Goal: Task Accomplishment & Management: Manage account settings

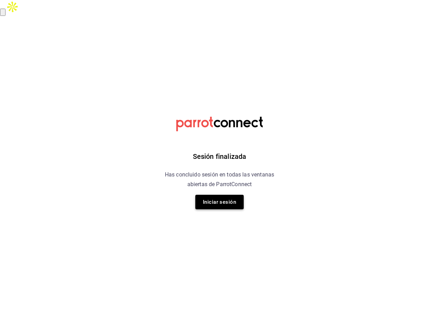
click at [227, 203] on button "Iniciar sesión" at bounding box center [219, 202] width 48 height 15
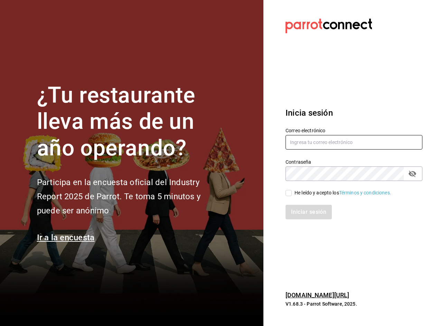
click at [331, 144] on input "text" at bounding box center [353, 142] width 137 height 15
type input "car0077@gmail.com"
click at [287, 193] on input "He leído y acepto los Términos y condiciones." at bounding box center [288, 193] width 6 height 6
checkbox input "true"
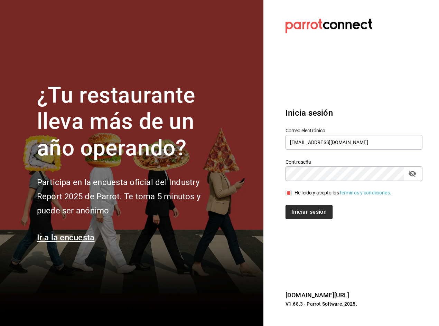
click at [296, 211] on button "Iniciar sesión" at bounding box center [308, 212] width 47 height 15
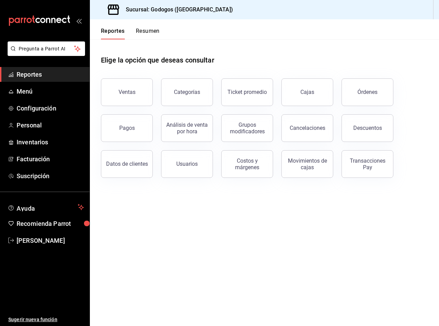
click at [295, 212] on main "Elige la opción que deseas consultar Ventas Categorías Ticket promedio Cajas Ór…" at bounding box center [264, 182] width 349 height 287
click at [147, 32] on button "Resumen" at bounding box center [148, 34] width 24 height 12
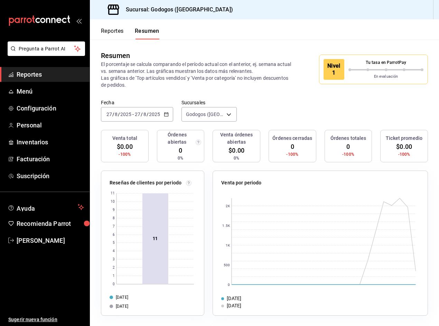
click at [165, 114] on icon "button" at bounding box center [166, 114] width 5 height 5
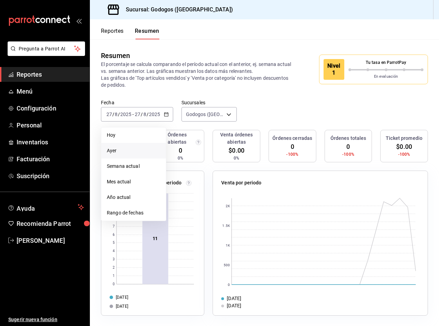
click at [128, 148] on span "Ayer" at bounding box center [134, 150] width 54 height 7
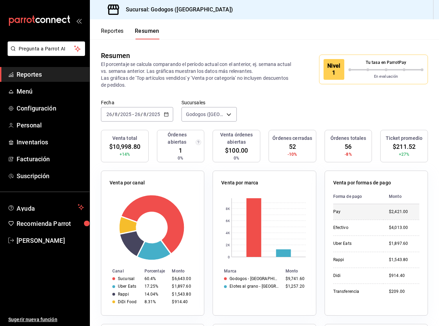
click at [394, 211] on div "$2,421.00" at bounding box center [403, 212] width 30 height 6
click at [393, 243] on div "$1,897.60" at bounding box center [403, 244] width 30 height 6
click at [231, 114] on body "Pregunta a Parrot AI Reportes Menú Configuración Personal Inventarios Facturaci…" at bounding box center [219, 171] width 439 height 342
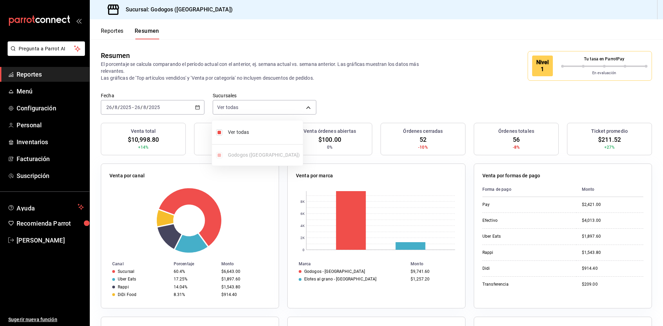
click at [388, 102] on div at bounding box center [331, 163] width 663 height 326
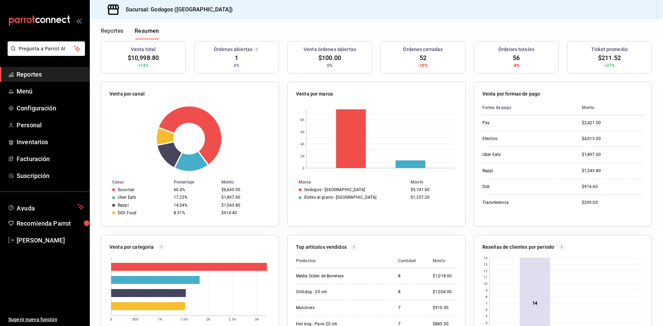
scroll to position [104, 0]
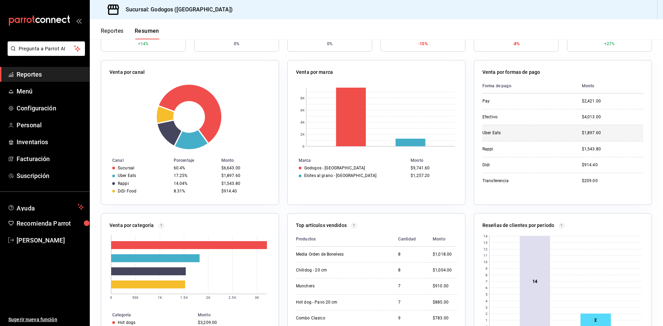
click at [438, 133] on div "$1,897.60" at bounding box center [612, 133] width 61 height 6
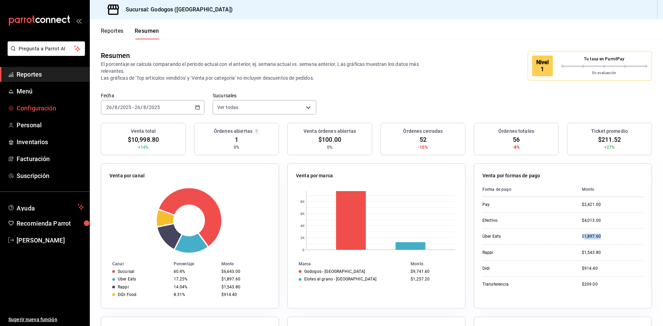
click at [39, 106] on span "Configuración" at bounding box center [50, 108] width 67 height 9
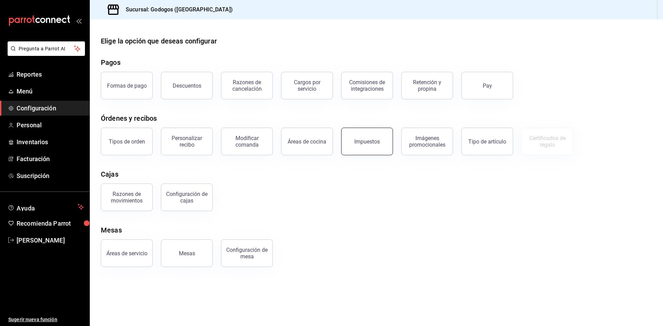
click at [374, 144] on div "Impuestos" at bounding box center [367, 141] width 26 height 7
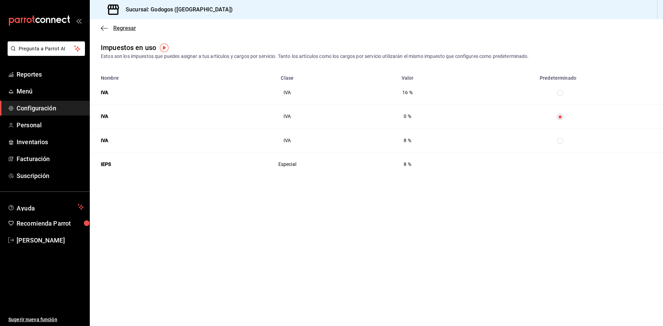
click at [123, 27] on span "Regresar" at bounding box center [124, 28] width 23 height 7
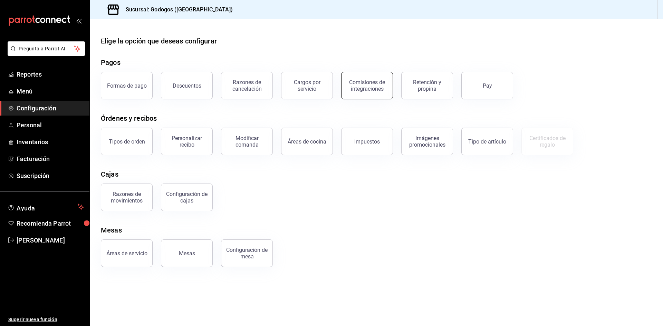
click at [360, 88] on div "Comisiones de integraciones" at bounding box center [367, 85] width 43 height 13
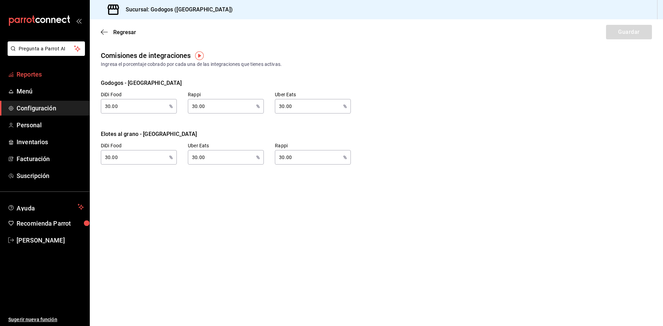
click at [45, 74] on span "Reportes" at bounding box center [50, 74] width 67 height 9
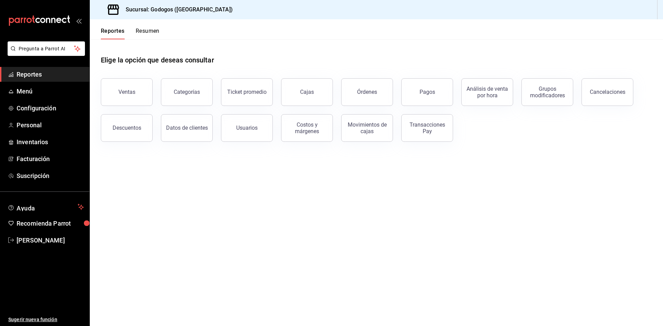
click at [146, 30] on button "Resumen" at bounding box center [148, 34] width 24 height 12
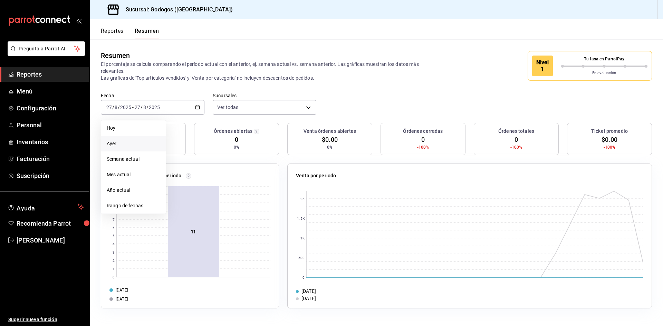
click at [123, 146] on span "Ayer" at bounding box center [134, 143] width 54 height 7
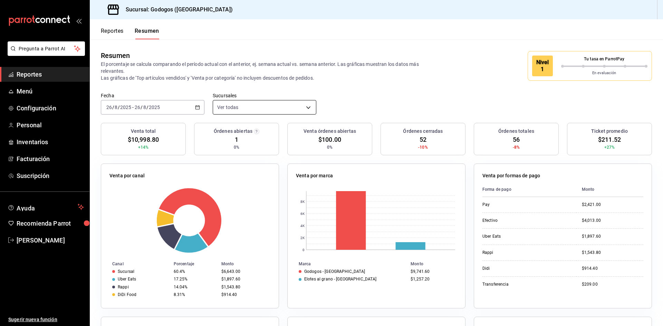
click at [305, 110] on body "Pregunta a Parrot AI Reportes Menú Configuración Personal Inventarios Facturaci…" at bounding box center [331, 171] width 663 height 342
click at [344, 106] on div at bounding box center [331, 163] width 663 height 326
click at [438, 237] on div "$1,897.60" at bounding box center [612, 237] width 61 height 6
click at [108, 34] on button "Reportes" at bounding box center [112, 34] width 23 height 12
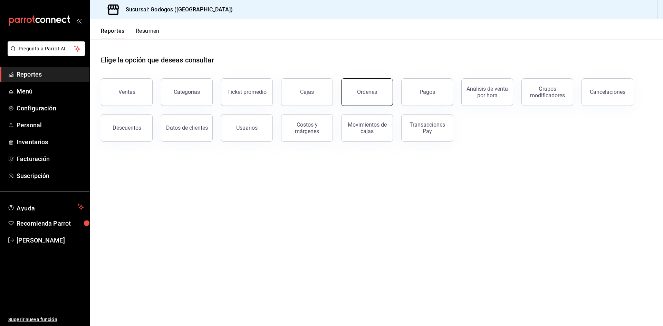
click at [376, 91] on div "Órdenes" at bounding box center [367, 92] width 20 height 7
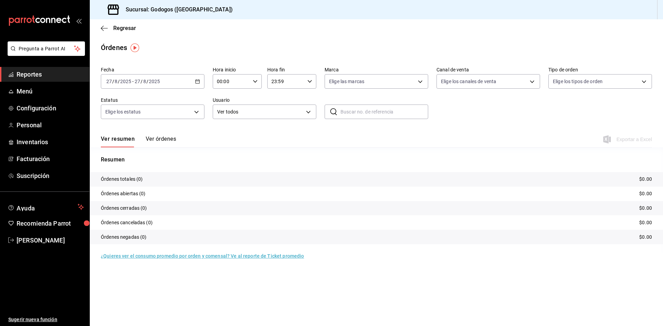
click at [197, 84] on div "[DATE] [DATE] - [DATE] [DATE]" at bounding box center [153, 81] width 104 height 15
click at [139, 124] on li "Ayer" at bounding box center [133, 118] width 65 height 16
click at [393, 85] on body "Pregunta a Parrot AI Reportes Menú Configuración Personal Inventarios Facturaci…" at bounding box center [331, 171] width 663 height 342
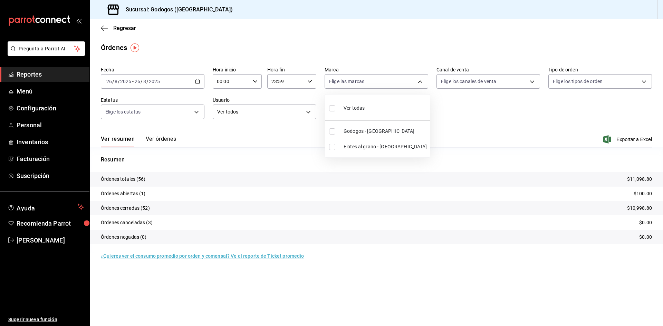
click at [367, 110] on li "Ver todas" at bounding box center [377, 107] width 105 height 20
type input "f88750bd-a363-4eea-a372-f4e82ed3d2a9,3a7f3da2-7046-47ea-a0e2-eed43982f75a"
checkbox input "true"
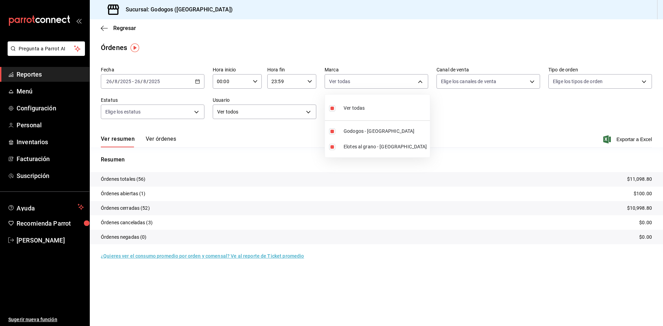
click at [438, 84] on div at bounding box center [331, 163] width 663 height 326
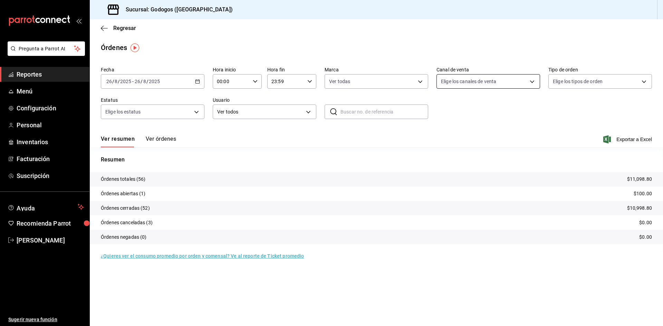
click at [438, 85] on body "Pregunta a Parrot AI Reportes Menú Configuración Personal Inventarios Facturaci…" at bounding box center [331, 171] width 663 height 342
click at [438, 150] on span "Uber Eats" at bounding box center [495, 146] width 81 height 7
type input "UBER_EATS"
checkbox input "true"
click at [438, 106] on div at bounding box center [331, 163] width 663 height 326
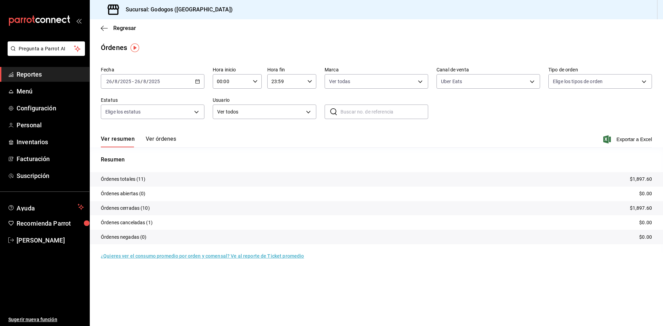
click at [152, 138] on button "Ver órdenes" at bounding box center [161, 142] width 30 height 12
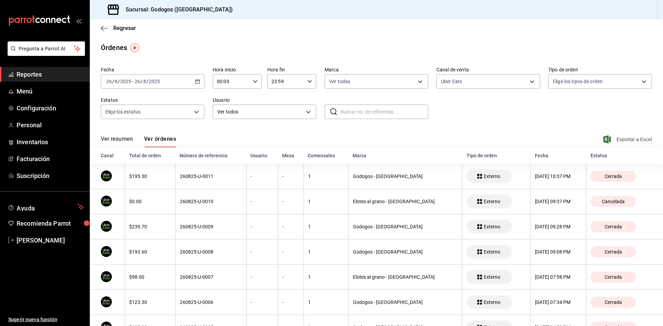
click at [438, 139] on span "Exportar a Excel" at bounding box center [628, 139] width 47 height 8
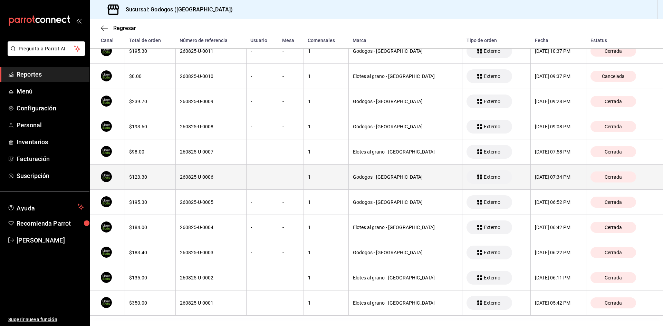
scroll to position [142, 0]
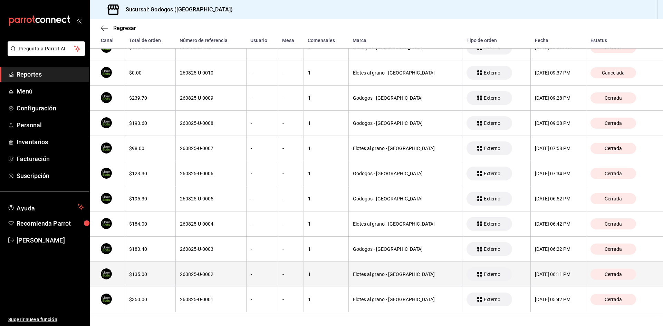
click at [438, 274] on span "Externo" at bounding box center [492, 275] width 22 height 6
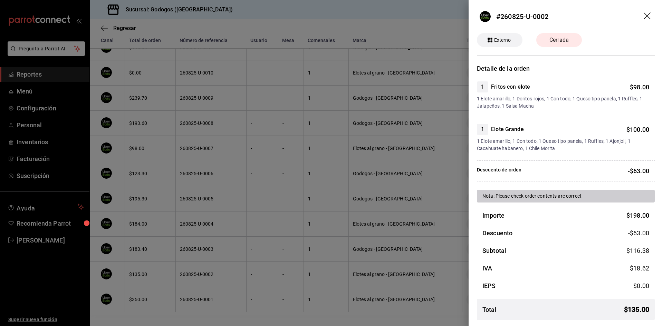
click at [438, 253] on div at bounding box center [331, 163] width 663 height 326
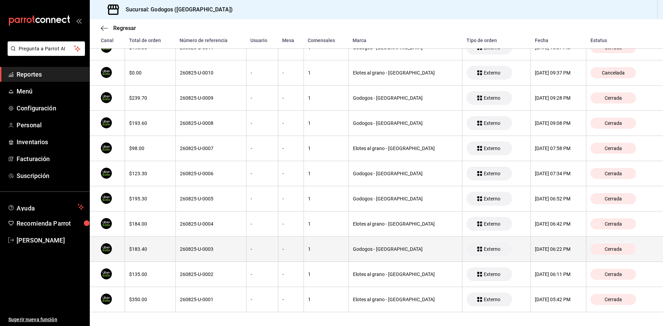
click at [438, 250] on span "Externo" at bounding box center [492, 250] width 22 height 6
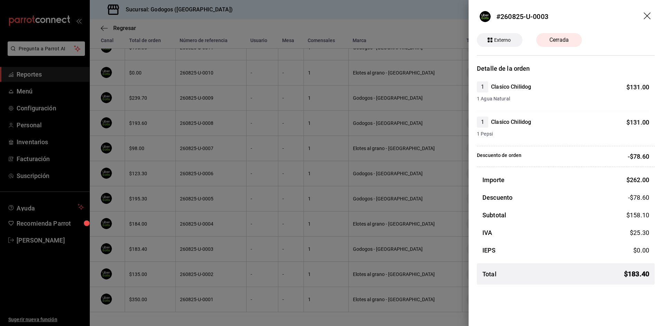
click at [438, 200] on div at bounding box center [331, 163] width 663 height 326
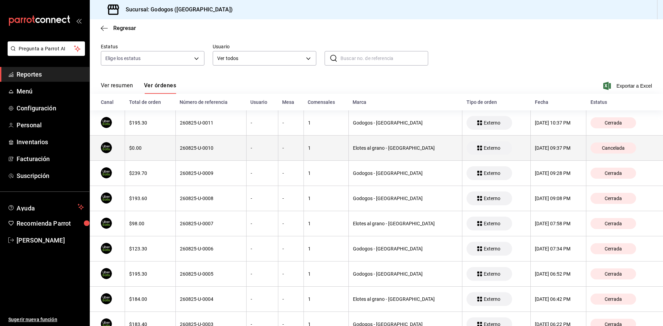
scroll to position [0, 0]
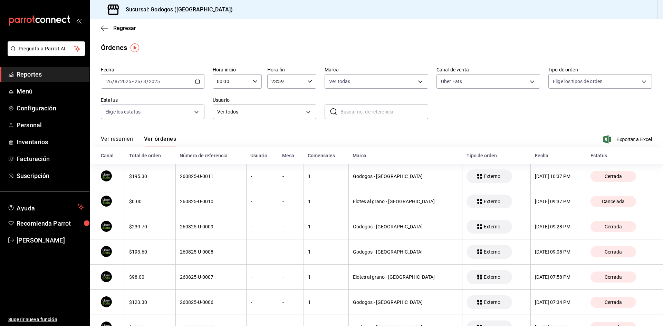
click at [438, 118] on div "Fecha [DATE] [DATE] - [DATE] [DATE] Hora inicio 00:00 Hora inicio Hora fin 23:5…" at bounding box center [376, 96] width 551 height 64
click at [122, 30] on span "Regresar" at bounding box center [124, 28] width 23 height 7
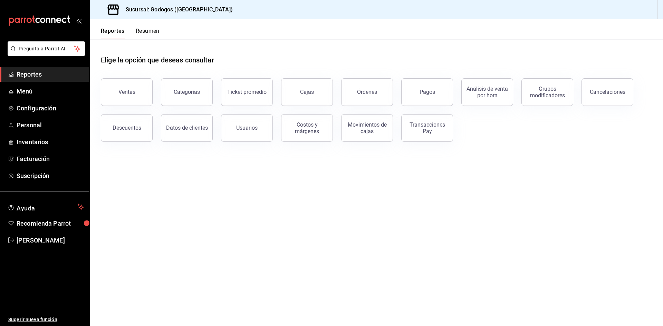
click at [438, 132] on div "Ventas Categorías Ticket promedio Cajas Órdenes Pagos Análisis de venta por hor…" at bounding box center [372, 106] width 559 height 72
click at [44, 110] on span "Configuración" at bounding box center [50, 108] width 67 height 9
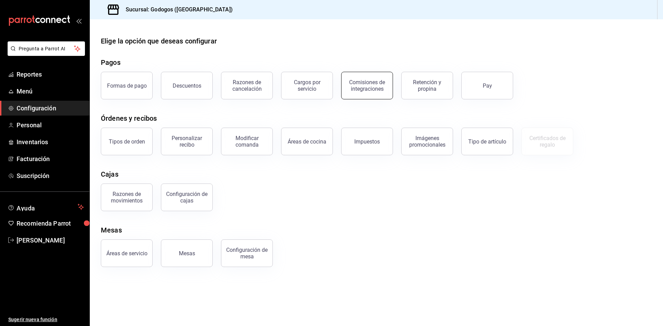
click at [358, 90] on div "Comisiones de integraciones" at bounding box center [367, 85] width 43 height 13
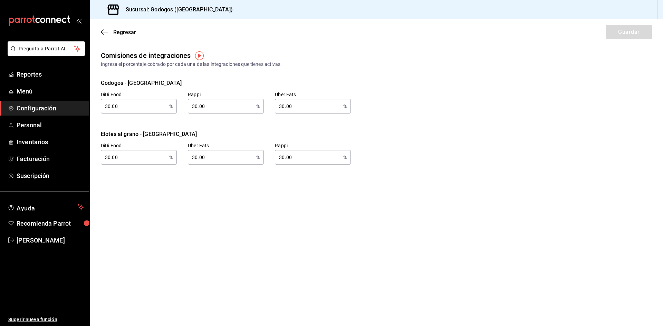
click at [225, 64] on div "Ingresa el porcentaje cobrado por cada una de las integraciones que tienes acti…" at bounding box center [376, 64] width 551 height 7
click at [119, 31] on span "Regresar" at bounding box center [124, 32] width 23 height 7
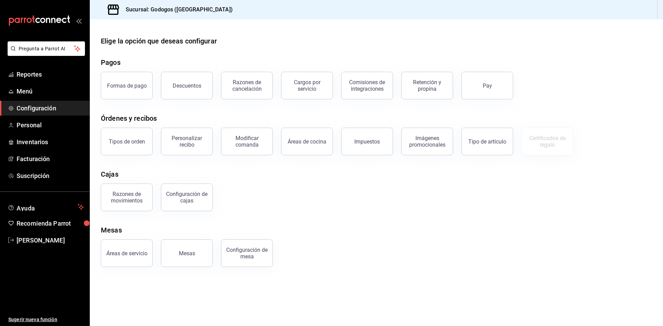
click at [363, 242] on div "Áreas de servicio Mesas Configuración de mesa" at bounding box center [372, 249] width 559 height 36
click at [45, 71] on span "Reportes" at bounding box center [50, 74] width 67 height 9
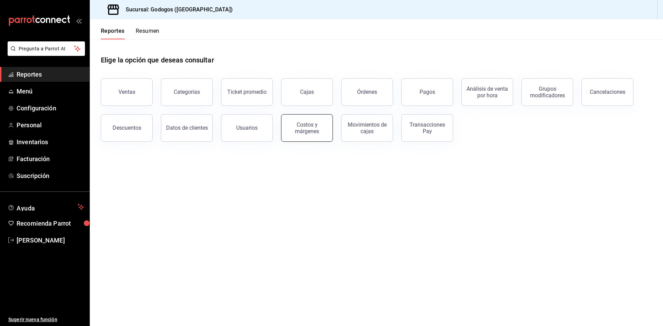
click at [308, 133] on div "Costos y márgenes" at bounding box center [307, 128] width 43 height 13
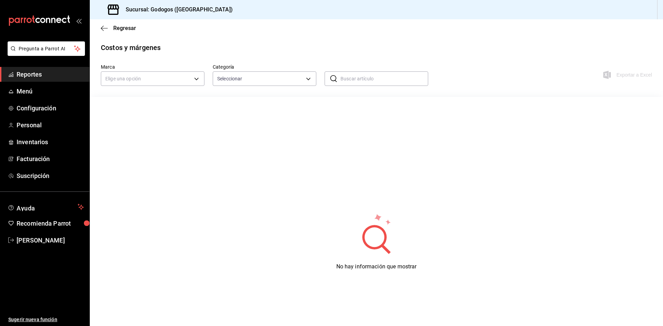
click at [110, 23] on div "Regresar" at bounding box center [376, 28] width 573 height 18
click at [117, 27] on span "Regresar" at bounding box center [124, 28] width 23 height 7
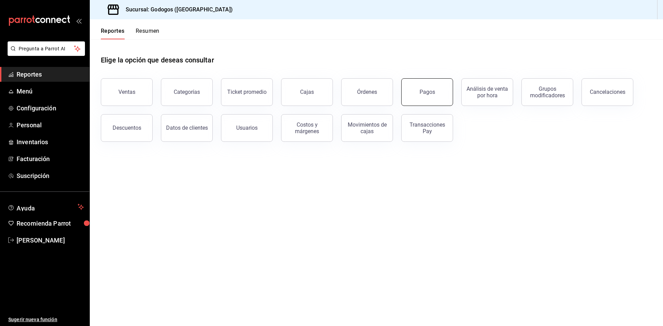
click at [414, 97] on button "Pagos" at bounding box center [427, 92] width 52 height 28
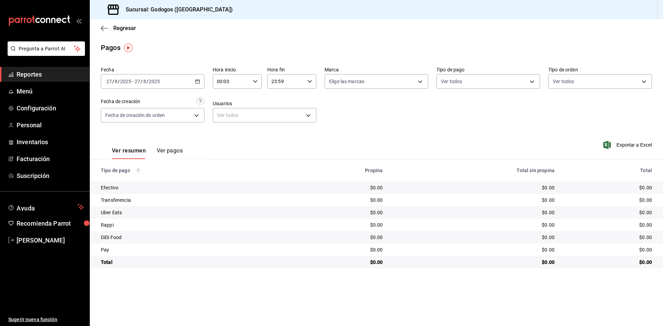
click at [200, 81] on div "[DATE] [DATE] - [DATE] [DATE]" at bounding box center [153, 81] width 104 height 15
click at [128, 118] on span "Ayer" at bounding box center [134, 117] width 54 height 7
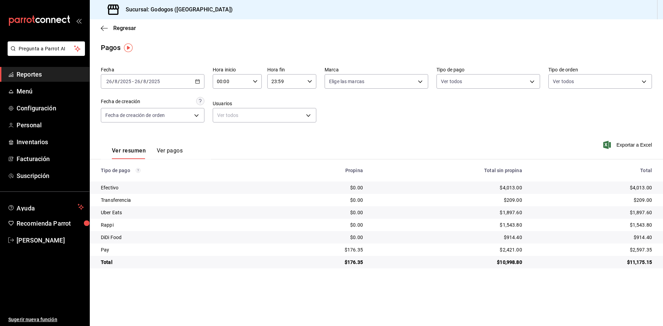
click at [438, 213] on div "$1,897.60" at bounding box center [448, 212] width 148 height 7
click at [438, 209] on td "$1,897.60" at bounding box center [447, 212] width 159 height 12
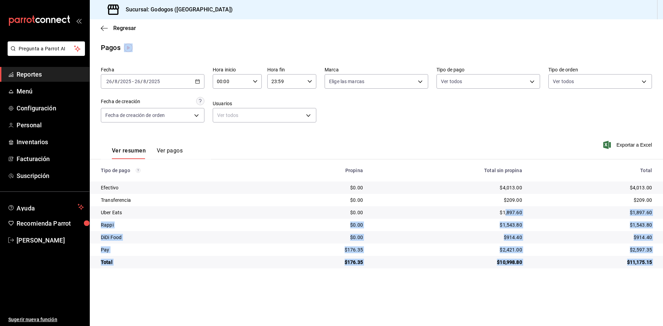
drag, startPoint x: 505, startPoint y: 215, endPoint x: 638, endPoint y: 212, distance: 133.3
click at [438, 212] on tr "Uber Eats $0.00 $1,897.60 $1,897.60" at bounding box center [376, 212] width 573 height 12
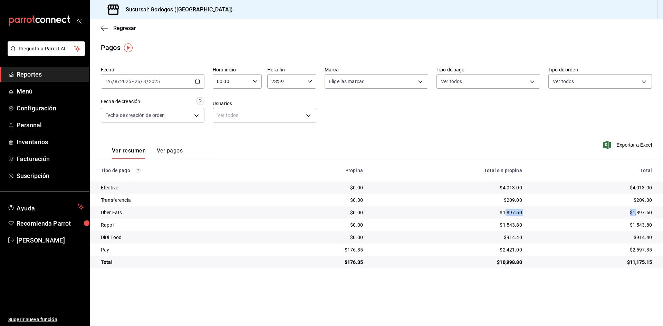
click at [438, 212] on div "$1,897.60" at bounding box center [592, 212] width 119 height 7
click at [125, 26] on span "Regresar" at bounding box center [124, 28] width 23 height 7
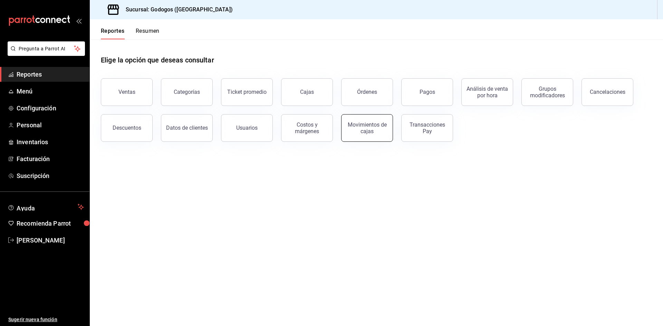
click at [390, 134] on button "Movimientos de cajas" at bounding box center [367, 128] width 52 height 28
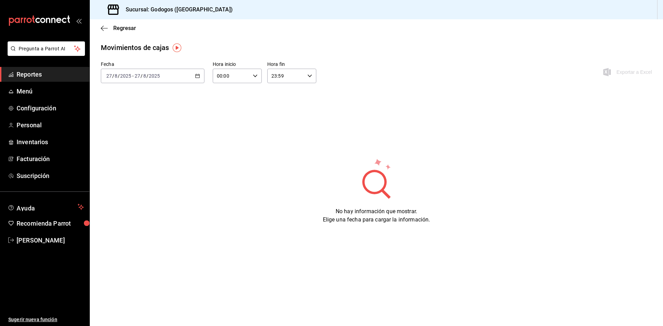
click at [193, 75] on div "[DATE] [DATE] - [DATE] [DATE]" at bounding box center [153, 76] width 104 height 15
click at [132, 109] on span "Ayer" at bounding box center [134, 112] width 54 height 7
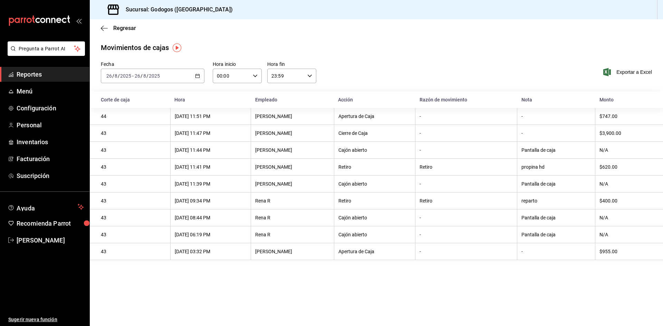
click at [392, 238] on div "Cajón abierto" at bounding box center [374, 235] width 73 height 6
click at [392, 219] on div "Cajón abierto" at bounding box center [374, 218] width 73 height 6
click at [438, 204] on div "reparto" at bounding box center [555, 201] width 69 height 6
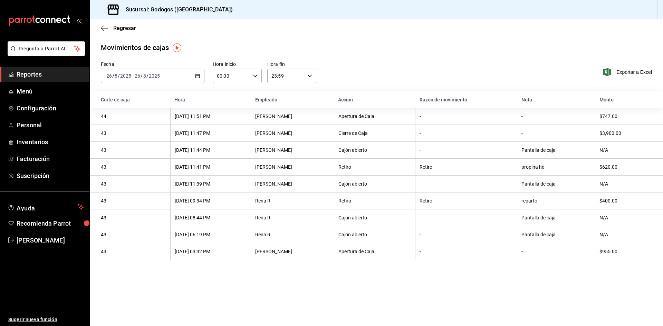
click at [438, 204] on div "$400.00" at bounding box center [625, 201] width 52 height 6
click at [438, 167] on div "$620.00" at bounding box center [625, 167] width 52 height 6
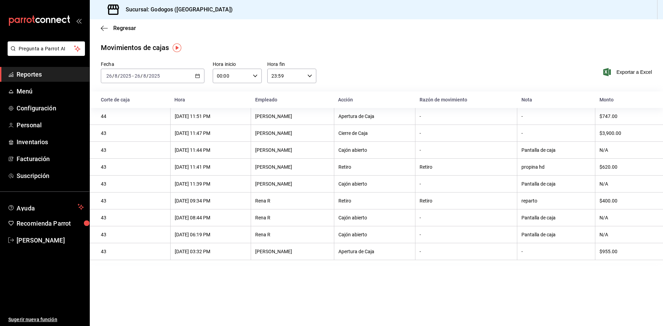
click at [438, 167] on div "propina hd" at bounding box center [555, 167] width 69 height 6
drag, startPoint x: 556, startPoint y: 170, endPoint x: 539, endPoint y: 170, distance: 16.2
click at [438, 170] on div "propina hd" at bounding box center [555, 167] width 69 height 6
drag, startPoint x: 627, startPoint y: 133, endPoint x: 607, endPoint y: 134, distance: 20.0
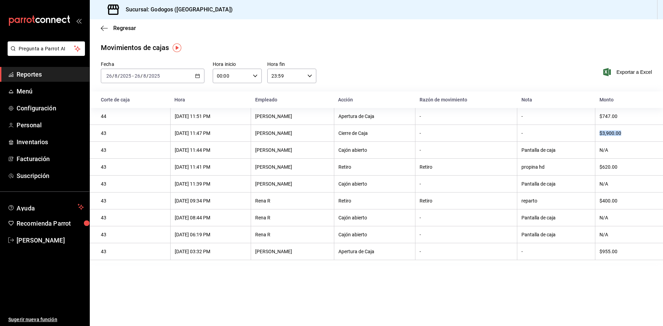
click at [438, 134] on div "$3,900.00" at bounding box center [625, 134] width 52 height 6
click at [127, 29] on span "Regresar" at bounding box center [124, 28] width 23 height 7
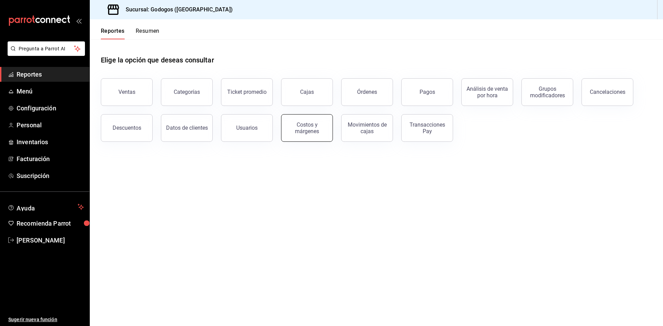
click at [322, 135] on button "Costos y márgenes" at bounding box center [307, 128] width 52 height 28
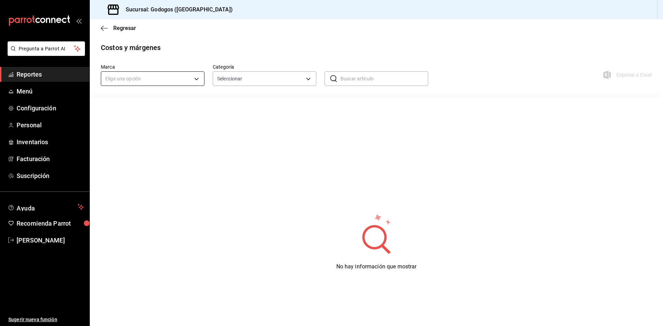
click at [185, 83] on body "Pregunta a Parrot AI Reportes Menú Configuración Personal Inventarios Facturaci…" at bounding box center [331, 171] width 663 height 342
click at [162, 113] on li "Godogos - [GEOGRAPHIC_DATA]" at bounding box center [152, 111] width 102 height 11
type input "f88750bd-a363-4eea-a372-f4e82ed3d2a9"
click at [272, 80] on body "Pregunta a Parrot AI Reportes Menú Configuración Personal Inventarios Facturaci…" at bounding box center [331, 171] width 663 height 342
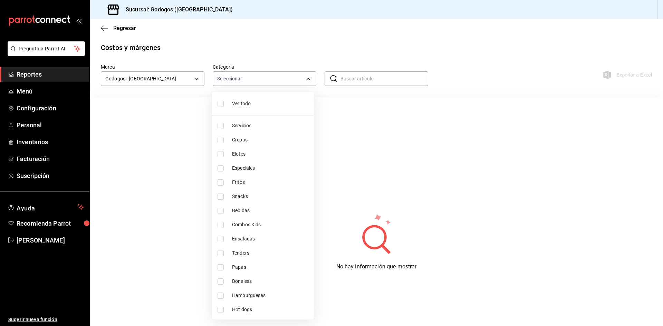
click at [252, 185] on span "Fritos" at bounding box center [270, 182] width 76 height 7
type input "38b2b8e3-2864-4dc7-8567-bf28fe3da6f0"
checkbox input "true"
click at [361, 51] on div at bounding box center [331, 163] width 663 height 326
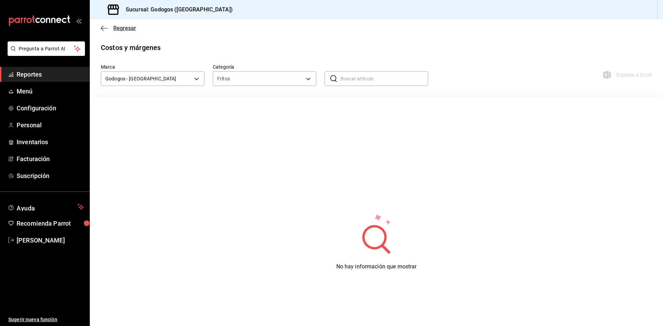
click at [124, 28] on span "Regresar" at bounding box center [124, 28] width 23 height 7
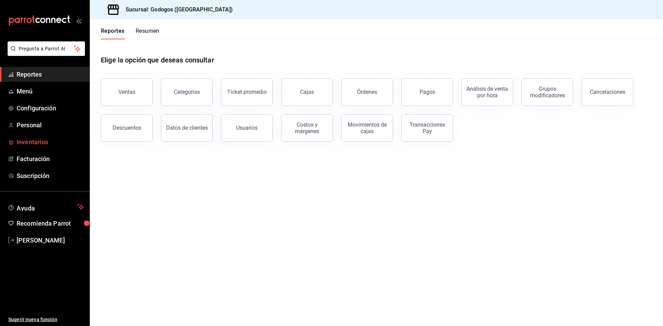
click at [36, 141] on span "Inventarios" at bounding box center [50, 141] width 67 height 9
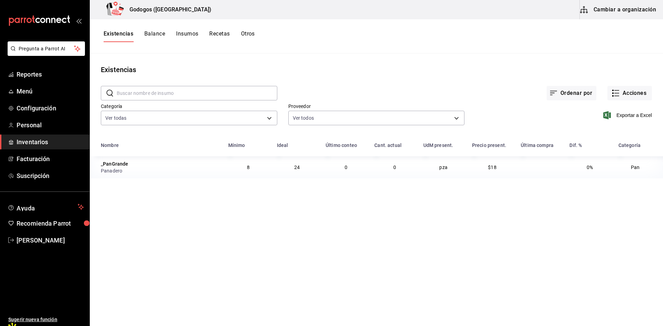
click at [370, 207] on main "Existencias ​ ​ Ordenar por Acciones Categoría Ver todas c875914b-1f80-4aac-84e…" at bounding box center [376, 188] width 573 height 268
click at [438, 94] on button "Acciones" at bounding box center [629, 93] width 45 height 15
click at [438, 114] on span "Conteo" at bounding box center [623, 112] width 58 height 7
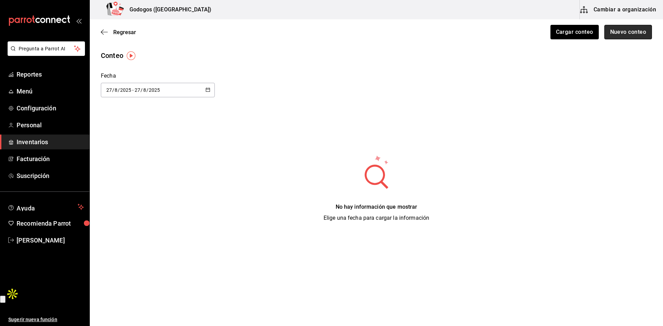
click at [438, 33] on button "Nuevo conteo" at bounding box center [628, 32] width 48 height 15
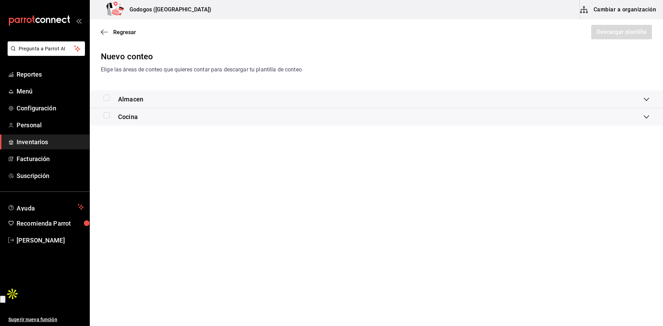
click at [110, 115] on label at bounding box center [108, 115] width 9 height 6
click at [110, 115] on input "checkbox" at bounding box center [107, 115] width 6 height 6
click at [109, 113] on input "checkbox" at bounding box center [107, 115] width 6 height 6
checkbox input "false"
click at [109, 94] on div "Almacen" at bounding box center [376, 99] width 573 height 18
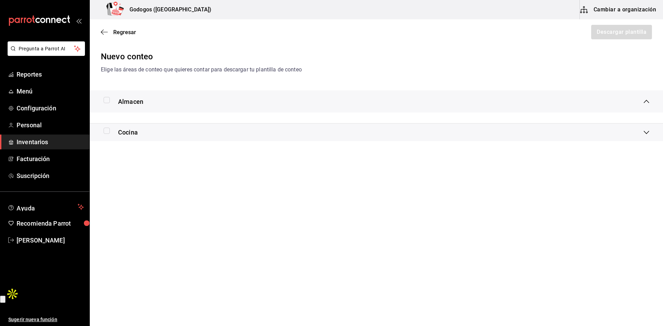
click at [438, 101] on icon at bounding box center [647, 102] width 6 height 6
click at [126, 33] on span "Regresar" at bounding box center [124, 32] width 23 height 7
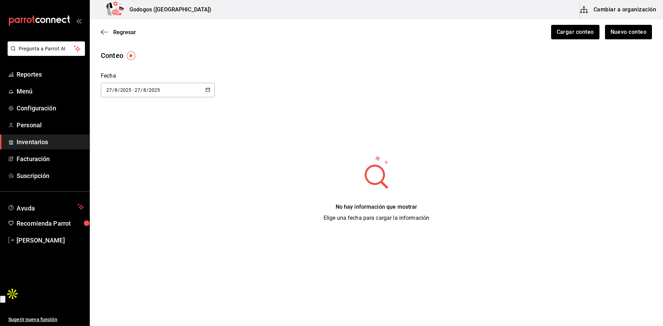
click at [126, 33] on span "Regresar" at bounding box center [124, 32] width 23 height 7
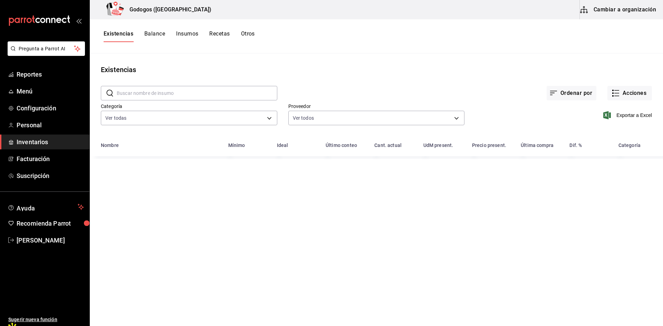
click at [184, 176] on main "Existencias ​ ​ Ordenar por Acciones Categoría Ver todas c875914b-1f80-4aac-84e…" at bounding box center [376, 188] width 573 height 268
click at [188, 38] on button "Insumos" at bounding box center [187, 36] width 22 height 12
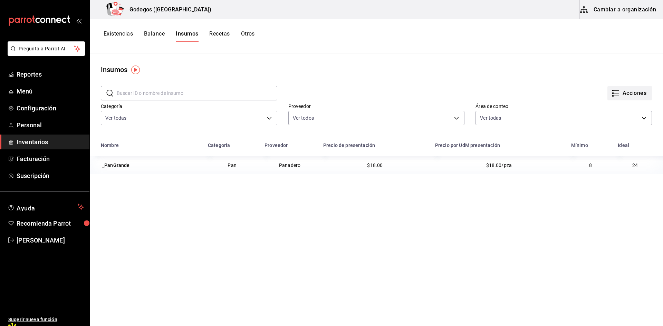
click at [438, 94] on button "Acciones" at bounding box center [629, 93] width 45 height 15
click at [438, 194] on div at bounding box center [331, 163] width 663 height 326
click at [438, 13] on button "Cambiar a organización" at bounding box center [619, 9] width 78 height 19
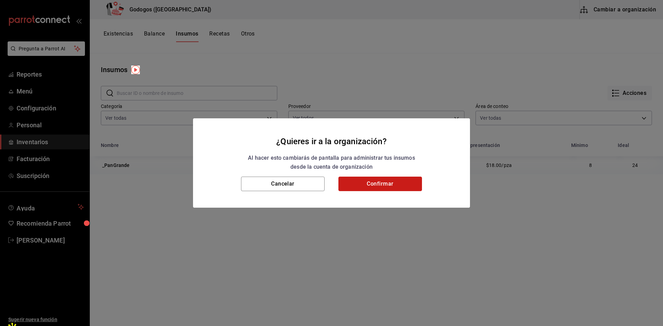
click at [387, 177] on button "Confirmar" at bounding box center [380, 184] width 84 height 15
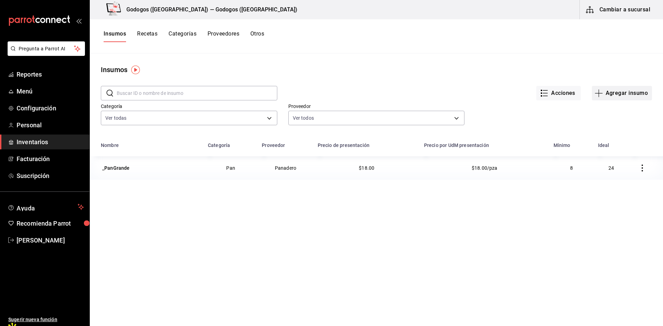
click at [438, 95] on button "Agregar insumo" at bounding box center [622, 93] width 60 height 15
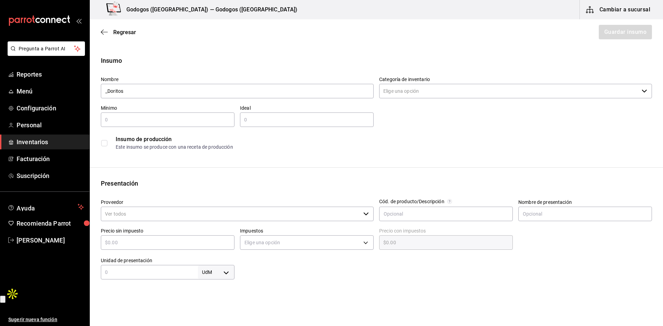
type input "_Doritos"
click at [401, 94] on input "Categoría de inventario" at bounding box center [509, 91] width 260 height 15
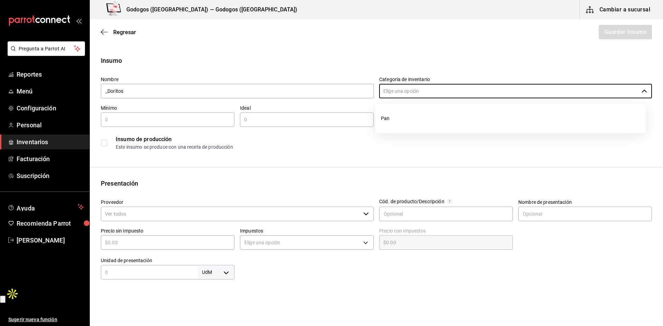
click at [409, 60] on div "Insumo" at bounding box center [376, 60] width 551 height 9
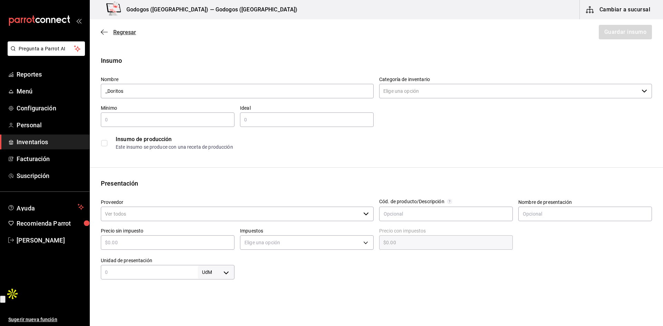
click at [129, 30] on span "Regresar" at bounding box center [124, 32] width 23 height 7
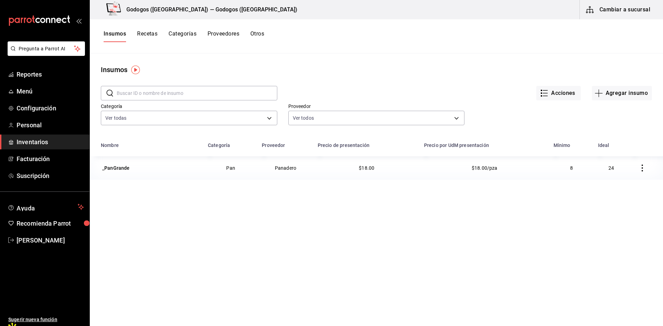
click at [180, 37] on button "Categorías" at bounding box center [183, 36] width 28 height 12
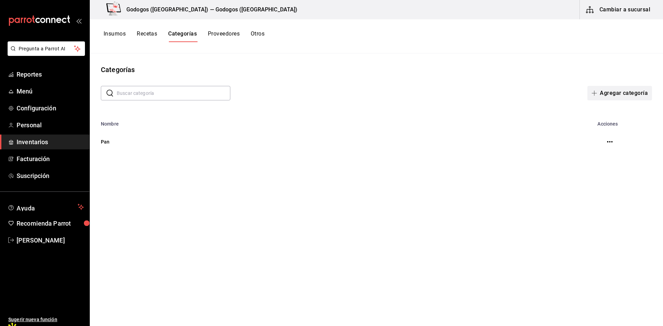
click at [438, 97] on button "Agregar categoría" at bounding box center [619, 93] width 65 height 15
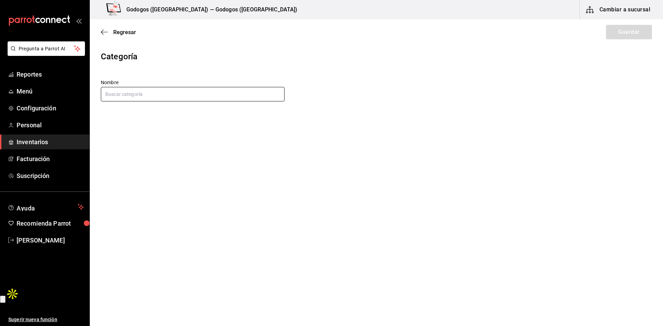
click at [161, 98] on input "text" at bounding box center [193, 94] width 184 height 15
type input "Elotes"
click at [438, 31] on button "Guardar" at bounding box center [629, 32] width 46 height 15
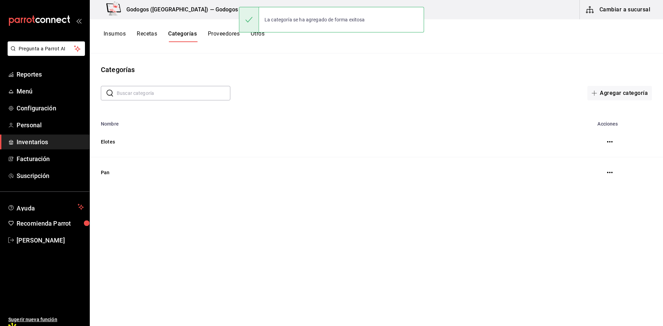
click at [224, 40] on button "Proveedores" at bounding box center [224, 36] width 32 height 12
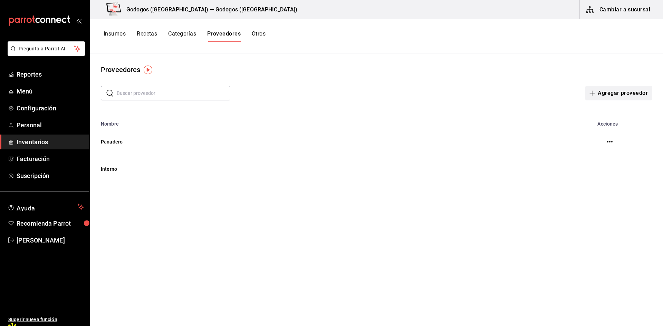
click at [438, 97] on button "Agregar proveedor" at bounding box center [618, 93] width 67 height 15
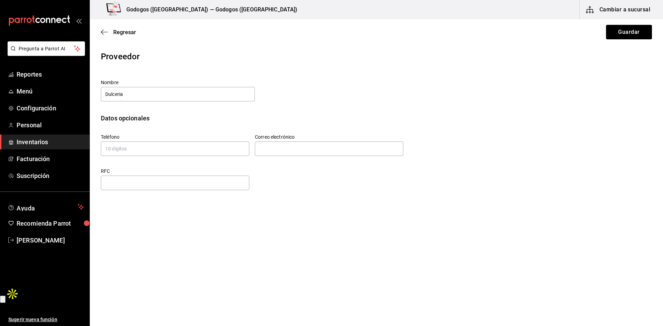
type input "Dulceria"
drag, startPoint x: 124, startPoint y: 91, endPoint x: 98, endPoint y: 91, distance: 25.9
click at [98, 91] on div "Proveedor Nombre Dulceria Datos opcionales Teléfono Correo electrónico RFC" at bounding box center [376, 120] width 573 height 141
click at [143, 93] on input "Dulceria" at bounding box center [178, 94] width 154 height 15
drag, startPoint x: 143, startPoint y: 93, endPoint x: 85, endPoint y: 92, distance: 58.0
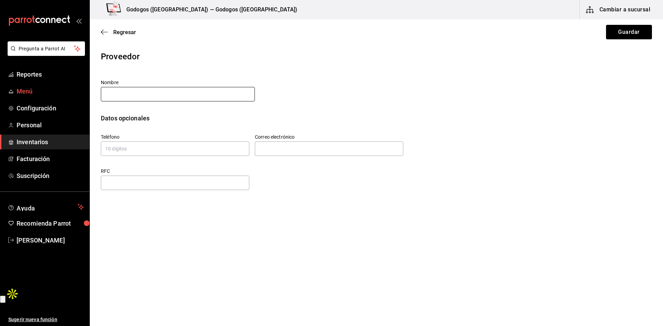
click at [85, 92] on div "Pregunta a Parrot AI Reportes Menú Configuración Personal Inventarios Facturaci…" at bounding box center [331, 143] width 663 height 287
paste input "BOTANAS [PERSON_NAME]"
type input "BOTANAS [PERSON_NAME]"
click at [438, 36] on button "Guardar" at bounding box center [629, 32] width 46 height 15
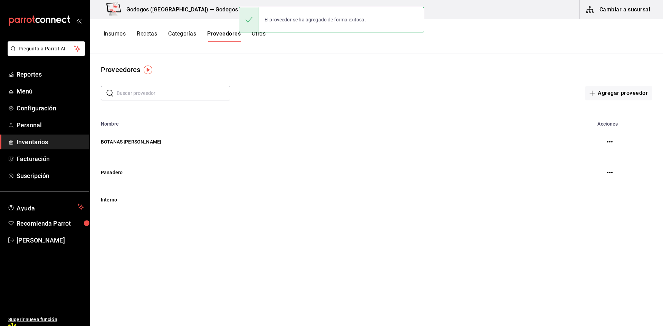
click at [111, 34] on button "Insumos" at bounding box center [115, 36] width 22 height 12
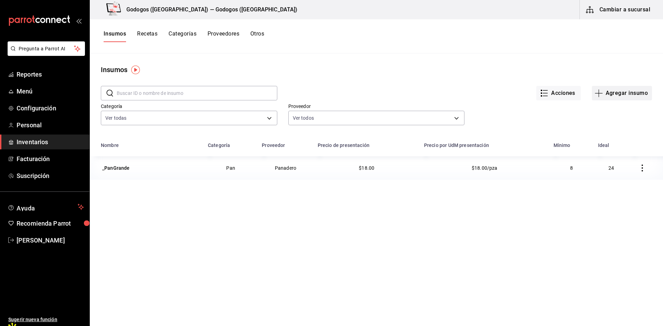
click at [438, 96] on button "Agregar insumo" at bounding box center [622, 93] width 60 height 15
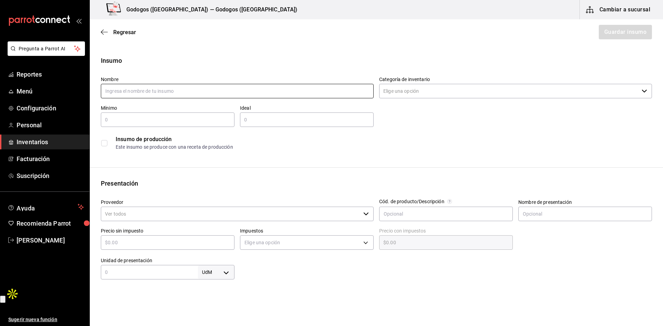
type input "d"
type input "_Doritos"
click at [438, 90] on input "Categoría de inventario" at bounding box center [509, 91] width 260 height 15
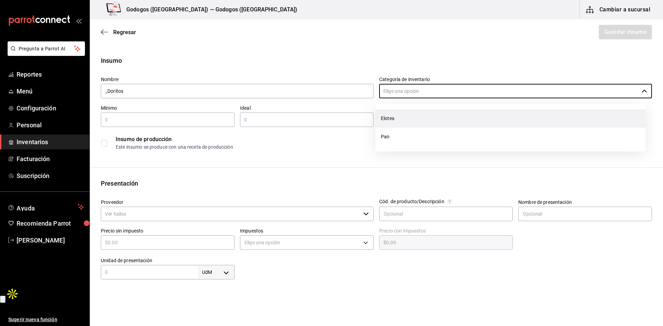
click at [399, 124] on li "Elotes" at bounding box center [510, 118] width 270 height 18
type input "Elotes"
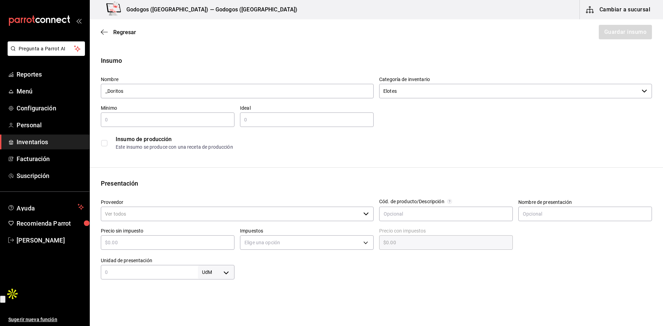
click at [164, 121] on input "text" at bounding box center [168, 120] width 134 height 8
type input "10"
type input "30"
drag, startPoint x: 110, startPoint y: 122, endPoint x: 105, endPoint y: 121, distance: 5.2
click at [105, 121] on input "10" at bounding box center [168, 120] width 134 height 8
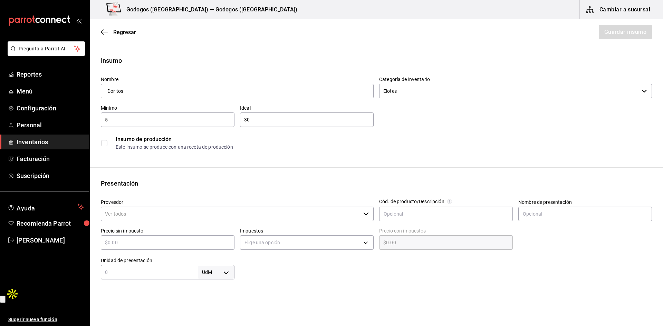
type input "5"
type input "20"
click at [146, 216] on input "Proveedor" at bounding box center [231, 214] width 260 height 15
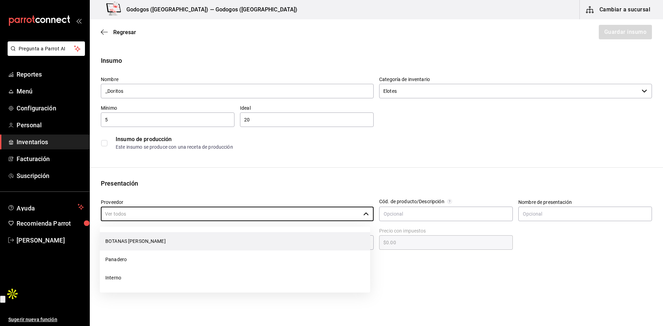
click at [135, 241] on li "BOTANAS [PERSON_NAME]" at bounding box center [235, 241] width 270 height 18
type input "BOTANAS [PERSON_NAME]"
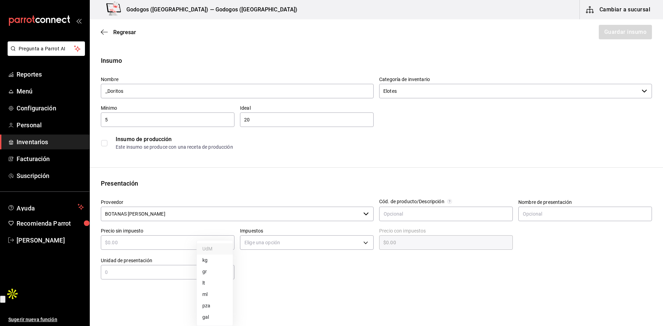
click at [218, 275] on body "Pregunta a Parrot AI Reportes Menú Configuración Personal Inventarios Facturaci…" at bounding box center [331, 151] width 663 height 303
click at [214, 304] on li "pza" at bounding box center [215, 305] width 36 height 11
type input "UNIT"
click at [135, 275] on input "text" at bounding box center [149, 272] width 97 height 8
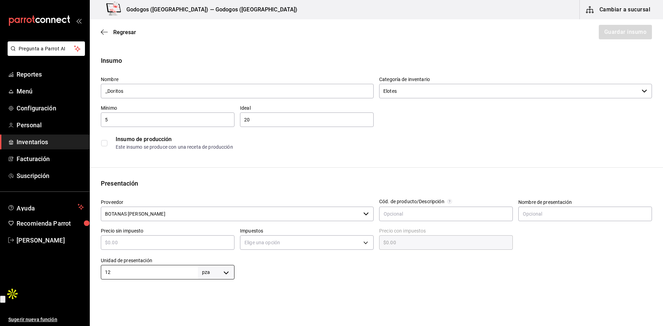
type input "12"
click at [176, 244] on input "text" at bounding box center [168, 243] width 134 height 8
type input "$1"
type input "$1.00"
type input "$19"
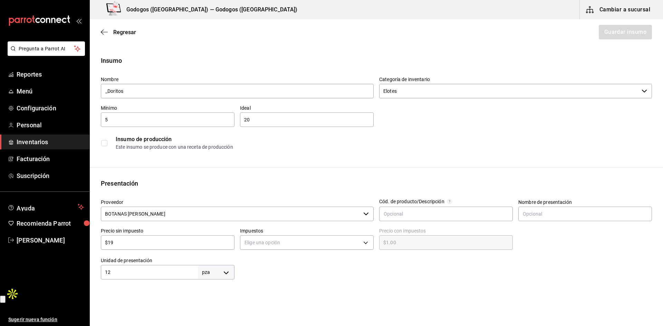
type input "$19.00"
type input "$197"
type input "$197.00"
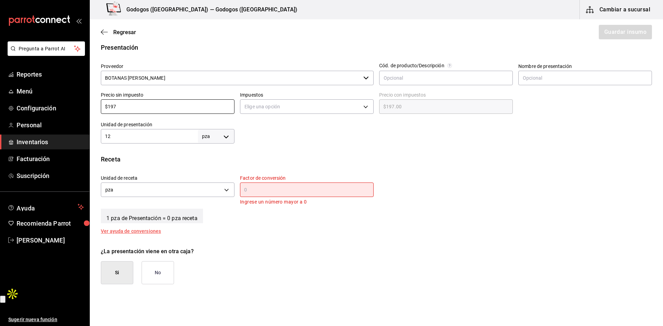
scroll to position [138, 0]
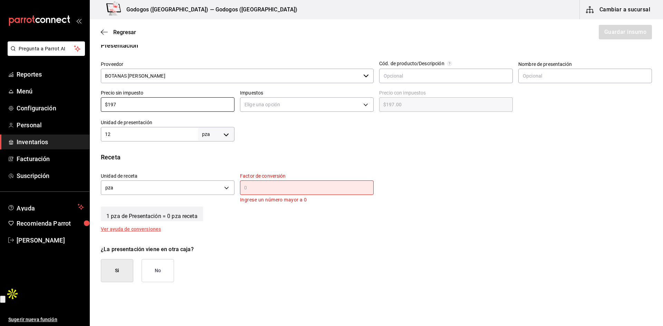
type input "$197"
click at [251, 189] on input "text" at bounding box center [307, 188] width 134 height 8
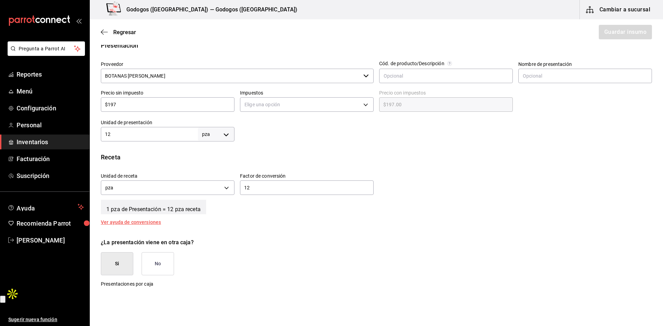
drag, startPoint x: 253, startPoint y: 190, endPoint x: 246, endPoint y: 190, distance: 7.6
click at [246, 190] on input "12" at bounding box center [307, 188] width 134 height 8
type input "12"
drag, startPoint x: 97, startPoint y: 135, endPoint x: 90, endPoint y: 135, distance: 7.6
click at [90, 135] on div "Presentación Proveedor BOTANAS [PERSON_NAME] ​ Cód. de producto/Descripción Nom…" at bounding box center [376, 91] width 573 height 101
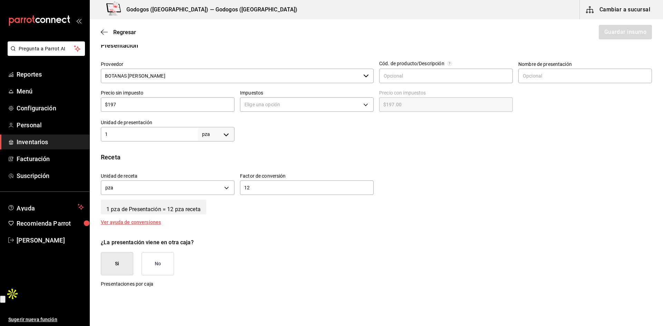
type input "1"
click at [222, 140] on body "Pregunta a Parrot AI Reportes Menú Configuración Personal Inventarios Facturaci…" at bounding box center [331, 151] width 663 height 303
click at [218, 156] on ul "UdM kg gr lt ml pza gal" at bounding box center [215, 189] width 36 height 85
click at [204, 157] on ul "UdM kg gr lt ml pza gal" at bounding box center [215, 189] width 36 height 85
click at [136, 137] on input "1" at bounding box center [149, 134] width 97 height 8
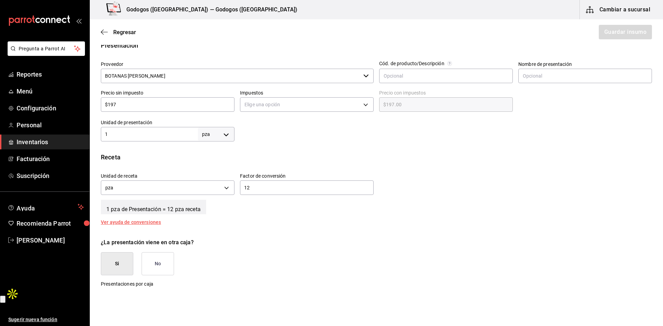
click at [218, 138] on body "Pregunta a Parrot AI Reportes Menú Configuración Personal Inventarios Facturaci…" at bounding box center [331, 151] width 663 height 303
click at [213, 158] on ul "UdM kg gr lt ml pza gal" at bounding box center [215, 189] width 36 height 85
click at [208, 156] on ul "UdM kg gr lt ml pza gal" at bounding box center [215, 189] width 36 height 85
click at [206, 169] on li "kg" at bounding box center [215, 166] width 36 height 11
type input "KILOGRAM"
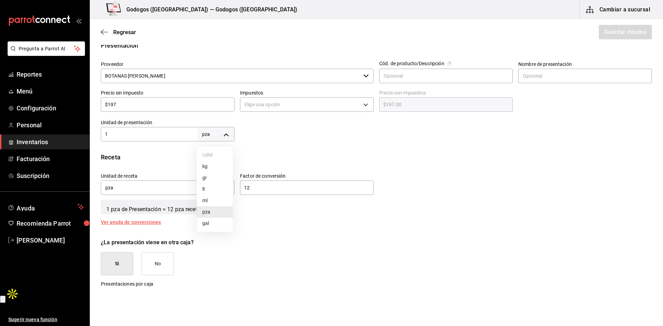
type input "KILOGRAM"
type input "1"
click at [220, 138] on body "Pregunta a Parrot AI Reportes Menú Configuración Personal Inventarios Facturaci…" at bounding box center [331, 151] width 663 height 303
click at [210, 213] on li "pza" at bounding box center [215, 211] width 36 height 11
type input "UNIT"
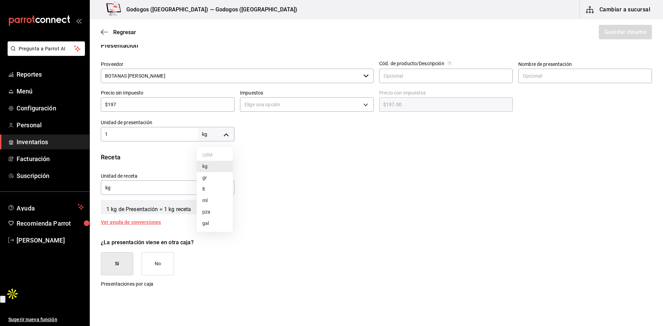
type input "UNIT"
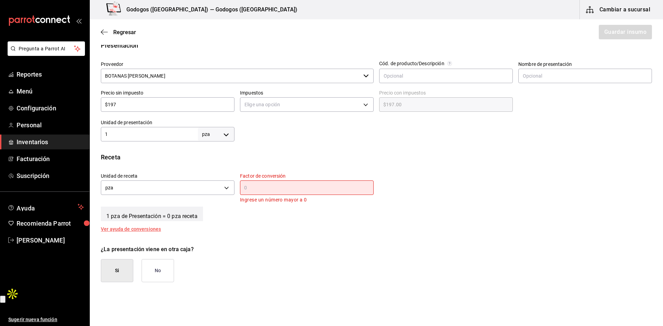
drag, startPoint x: 123, startPoint y: 105, endPoint x: 106, endPoint y: 106, distance: 16.2
click at [106, 106] on input "$197" at bounding box center [168, 104] width 134 height 8
click at [285, 234] on div "Insumo Nombre _Doritos Categoría de inventario Elotes ​ Mínimo 5 ​ Ideal 20 ​ I…" at bounding box center [376, 135] width 573 height 434
click at [125, 230] on div "Ver ayuda de conversiones" at bounding box center [135, 229] width 68 height 5
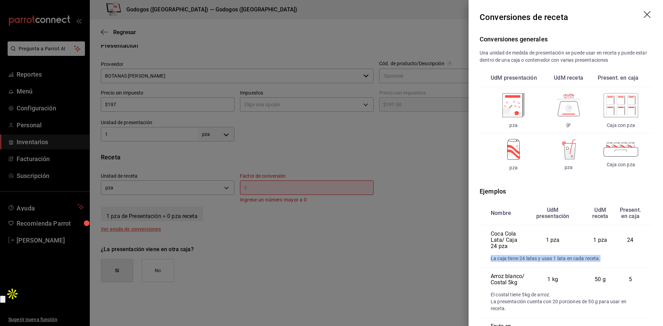
drag, startPoint x: 487, startPoint y: 259, endPoint x: 602, endPoint y: 259, distance: 114.3
click at [438, 259] on td "La caja tiene 24 latas y usas 1 lata en cada receta." at bounding box center [566, 261] width 172 height 13
click at [133, 135] on div at bounding box center [331, 163] width 663 height 326
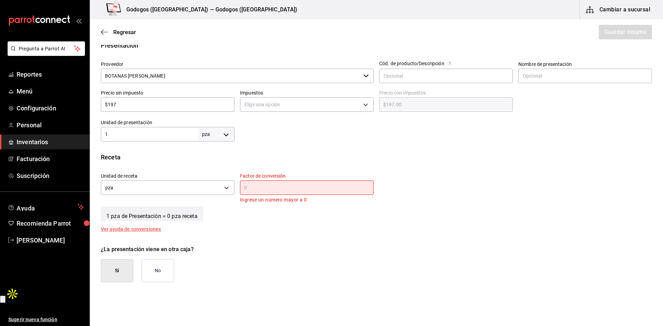
drag, startPoint x: 112, startPoint y: 135, endPoint x: 103, endPoint y: 135, distance: 8.3
click at [103, 135] on input "1" at bounding box center [149, 134] width 97 height 8
type input "12"
click at [141, 191] on body "Pregunta a Parrot AI Reportes Menú Configuración Personal Inventarios Facturaci…" at bounding box center [331, 151] width 663 height 303
click at [254, 189] on input "text" at bounding box center [307, 188] width 134 height 8
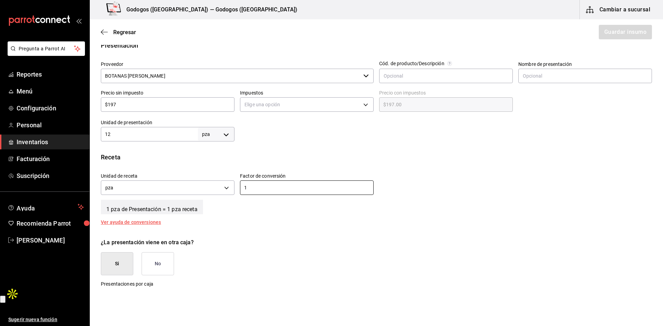
type input "1"
click at [57, 72] on span "Reportes" at bounding box center [50, 74] width 67 height 9
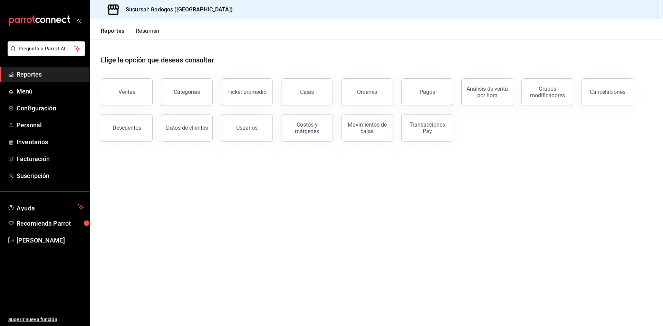
click at [140, 37] on button "Resumen" at bounding box center [148, 34] width 24 height 12
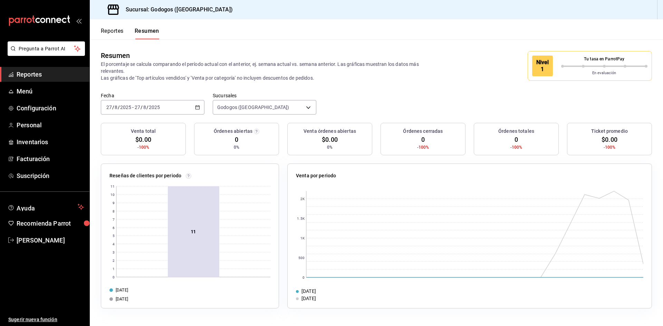
click at [175, 110] on div "[DATE] [DATE] - [DATE] [DATE]" at bounding box center [153, 107] width 104 height 15
click at [124, 144] on span "Ayer" at bounding box center [134, 143] width 54 height 7
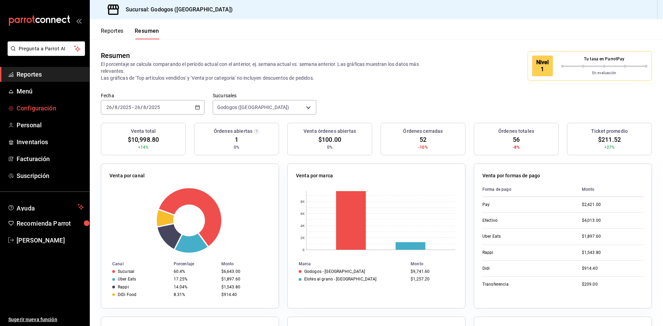
click at [37, 106] on span "Configuración" at bounding box center [50, 108] width 67 height 9
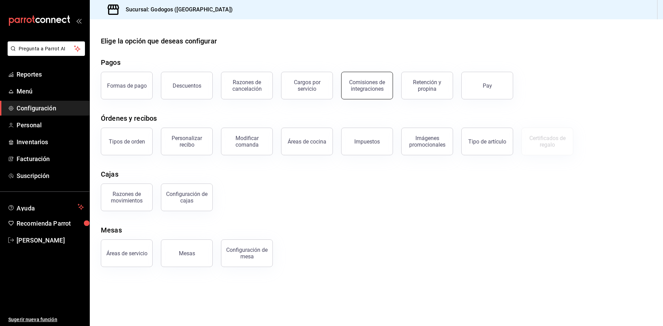
click at [391, 88] on div "Comisiones de integraciones" at bounding box center [363, 82] width 60 height 36
click at [378, 88] on div "Comisiones de integraciones" at bounding box center [367, 85] width 43 height 13
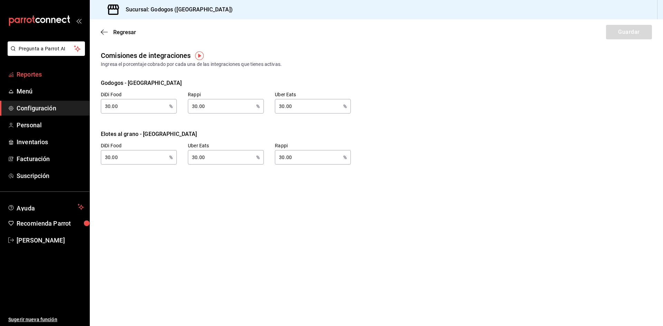
click at [42, 77] on span "Reportes" at bounding box center [50, 74] width 67 height 9
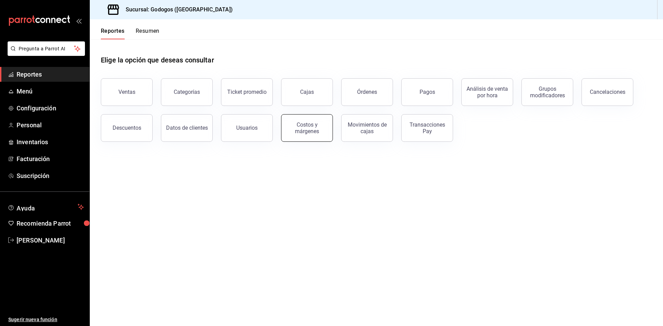
click at [307, 131] on div "Costos y márgenes" at bounding box center [307, 128] width 43 height 13
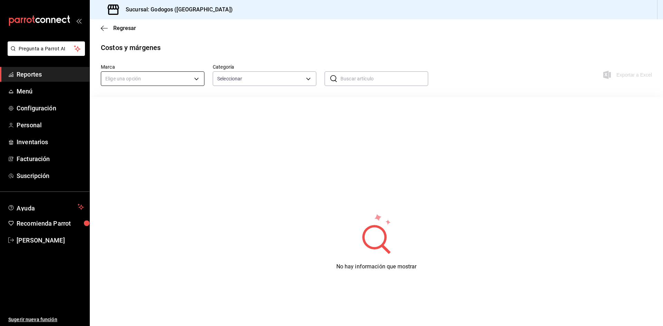
click at [190, 83] on body "Pregunta a Parrot AI Reportes Menú Configuración Personal Inventarios Facturaci…" at bounding box center [331, 171] width 663 height 342
click at [182, 123] on li "Elotes al grano - [GEOGRAPHIC_DATA]" at bounding box center [152, 122] width 102 height 11
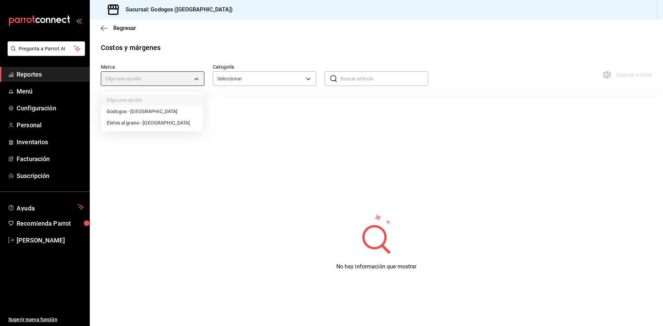
type input "3a7f3da2-7046-47ea-a0e2-eed43982f75a"
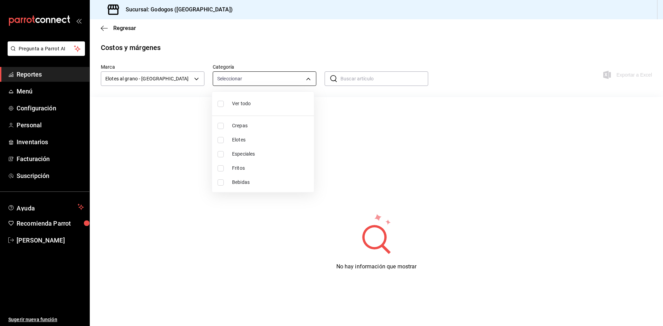
click at [258, 84] on body "Pregunta a Parrot AI Reportes Menú Configuración Personal Inventarios Facturaci…" at bounding box center [331, 171] width 663 height 342
click at [255, 103] on span "Ver todo" at bounding box center [270, 103] width 76 height 7
type input "c7bce350-fa38-419e-a2dc-2aecf5bff5fe,7235c9fa-9ab1-417b-8bcd-e1a357dc70df,99135…"
checkbox input "true"
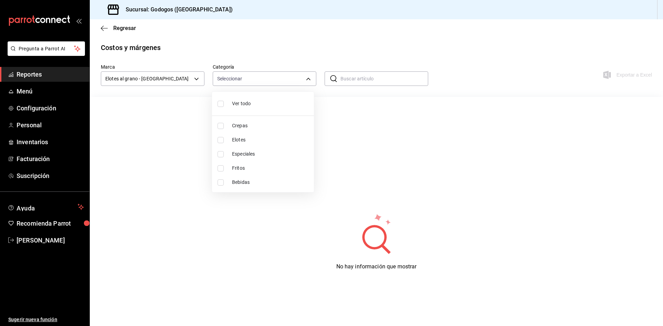
checkbox input "true"
click at [224, 104] on label at bounding box center [222, 104] width 9 height 6
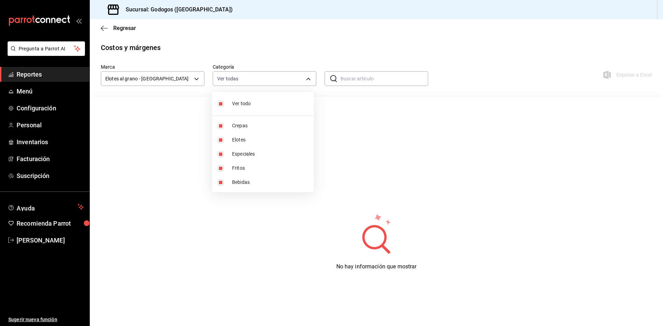
click at [224, 104] on input "checkbox" at bounding box center [221, 104] width 6 height 6
checkbox input "true"
type input "c7bce350-fa38-419e-a2dc-2aecf5bff5fe,7235c9fa-9ab1-417b-8bcd-e1a357dc70df,99135…"
checkbox input "true"
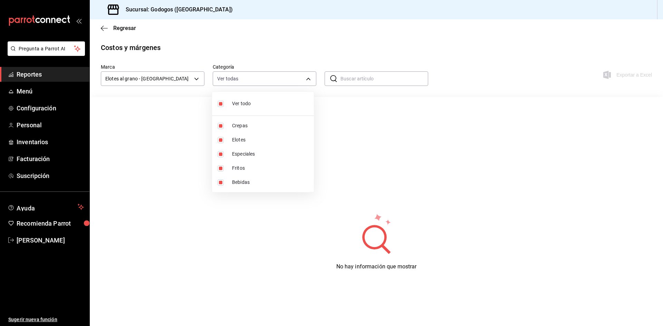
checkbox input "true"
click at [223, 50] on div at bounding box center [331, 163] width 663 height 326
click at [121, 30] on span "Regresar" at bounding box center [124, 28] width 23 height 7
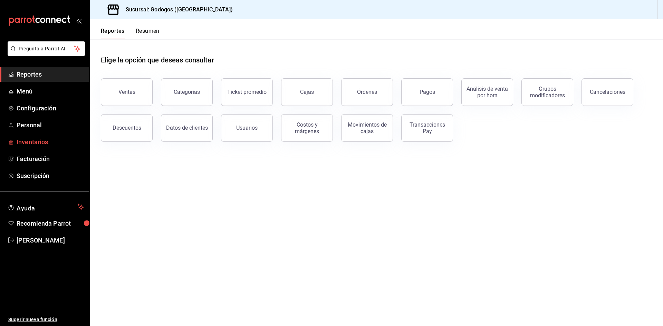
click at [42, 145] on span "Inventarios" at bounding box center [50, 141] width 67 height 9
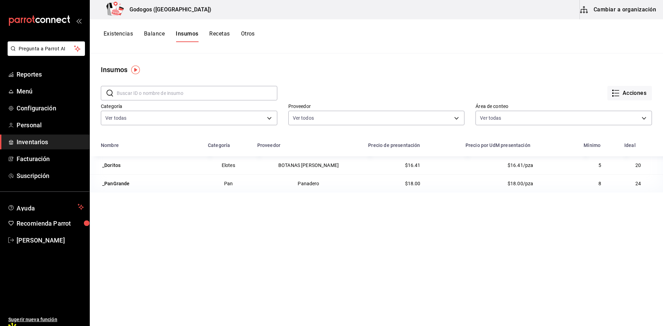
click at [221, 35] on button "Recetas" at bounding box center [219, 36] width 20 height 12
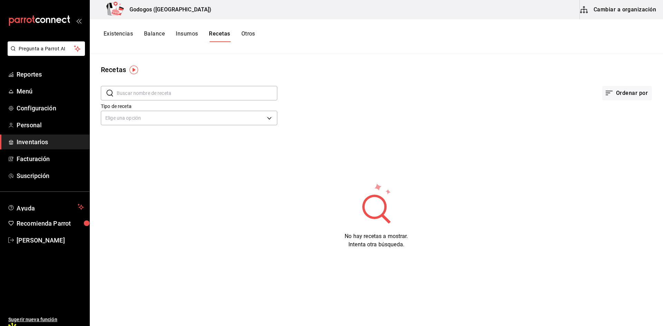
click at [204, 95] on input "text" at bounding box center [197, 93] width 161 height 14
click at [218, 118] on body "Pregunta a Parrot AI Reportes Menú Configuración Personal Inventarios Facturaci…" at bounding box center [331, 168] width 663 height 337
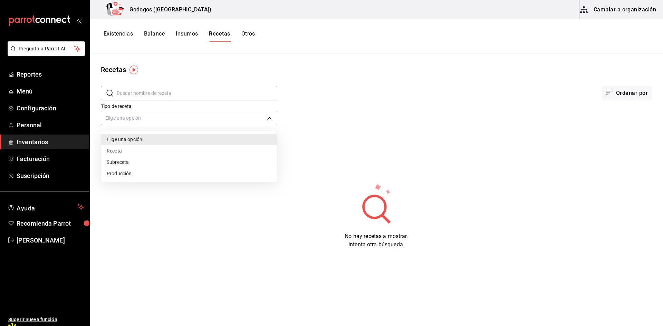
click at [145, 148] on li "Receta" at bounding box center [189, 150] width 176 height 11
type input "PRODUCT"
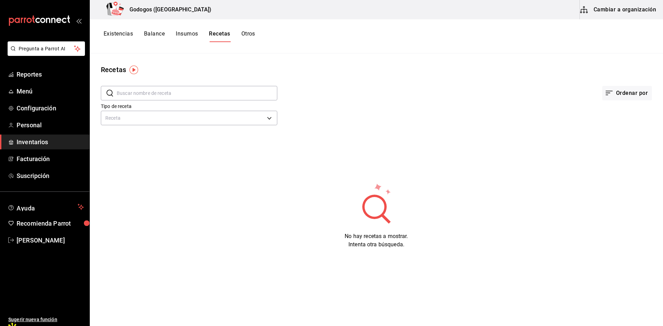
click at [438, 6] on button "Cambiar a organización" at bounding box center [619, 9] width 78 height 19
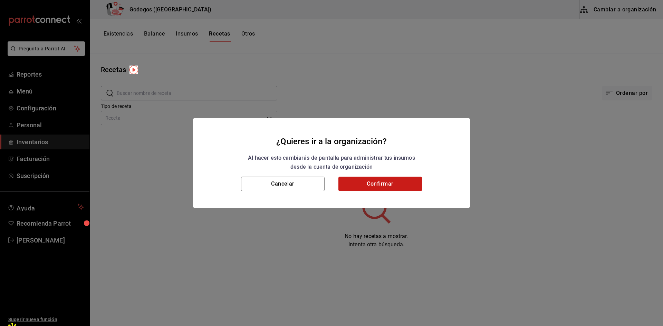
click at [379, 185] on button "Confirmar" at bounding box center [380, 184] width 84 height 15
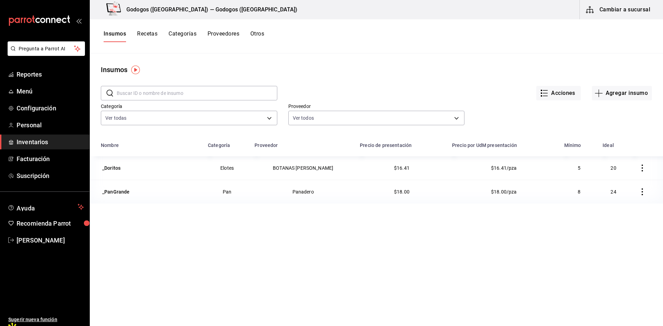
drag, startPoint x: 617, startPoint y: 93, endPoint x: 370, endPoint y: 57, distance: 250.2
click at [380, 57] on main "Insumos ​ ​ Acciones Agregar insumo Categoría Ver todas 93e3e377-4793-4f0b-8f15…" at bounding box center [376, 188] width 573 height 268
click at [150, 32] on button "Recetas" at bounding box center [147, 36] width 20 height 12
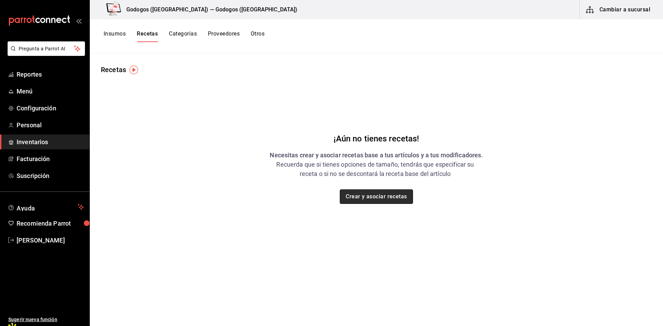
click at [376, 197] on button "Crear y asociar recetas" at bounding box center [376, 197] width 73 height 15
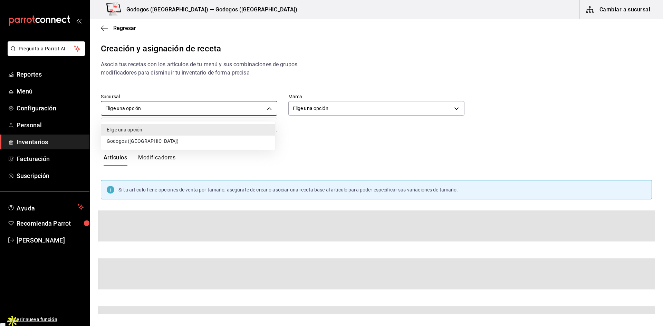
click at [218, 110] on body "Pregunta a Parrot AI Reportes Menú Configuración Personal Inventarios Facturaci…" at bounding box center [331, 165] width 663 height 330
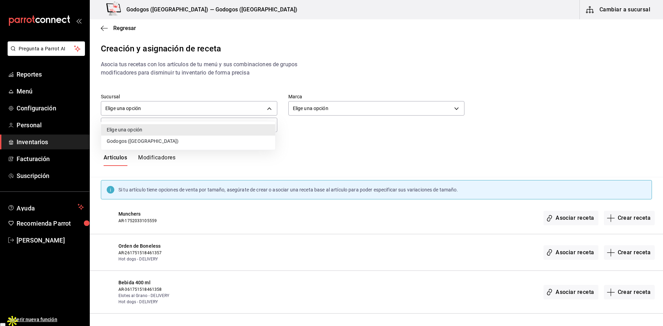
drag, startPoint x: 163, startPoint y: 145, endPoint x: 160, endPoint y: 130, distance: 15.2
click at [160, 130] on ul "Elige una opción Godogos ([GEOGRAPHIC_DATA])" at bounding box center [188, 136] width 174 height 28
click at [155, 141] on li "Godogos ([GEOGRAPHIC_DATA])" at bounding box center [188, 141] width 174 height 11
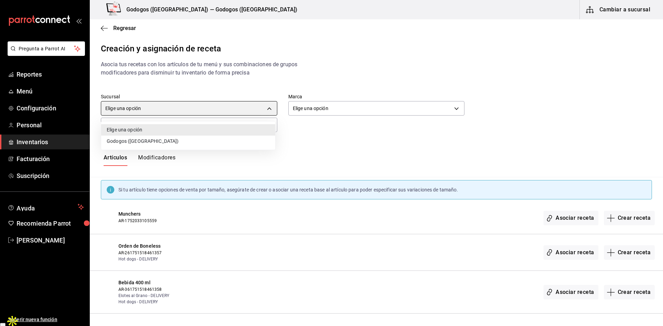
type input "80f6dd23-4706-42d8-ace8-606431049b03"
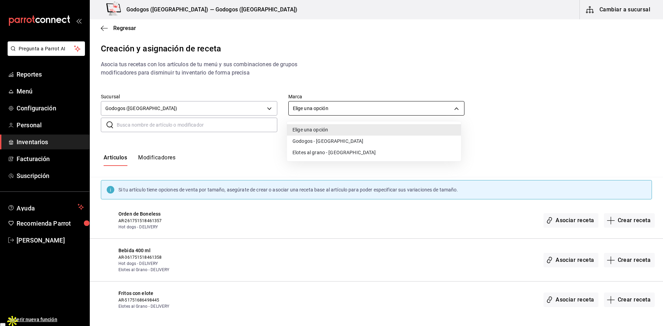
click at [309, 109] on body "Pregunta a Parrot AI Reportes Menú Configuración Personal Inventarios Facturaci…" at bounding box center [331, 165] width 663 height 330
click at [316, 155] on li "Elotes al grano - [GEOGRAPHIC_DATA]" at bounding box center [374, 152] width 174 height 11
type input "3a7f3da2-7046-47ea-a0e2-eed43982f75a"
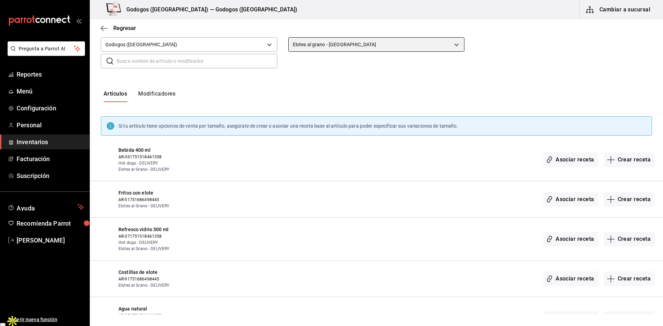
scroll to position [69, 0]
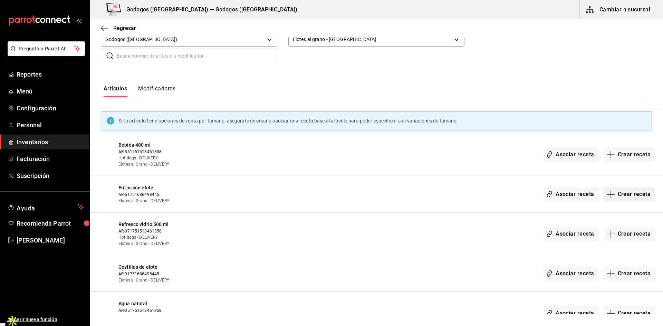
click at [438, 194] on icon "button" at bounding box center [611, 194] width 8 height 8
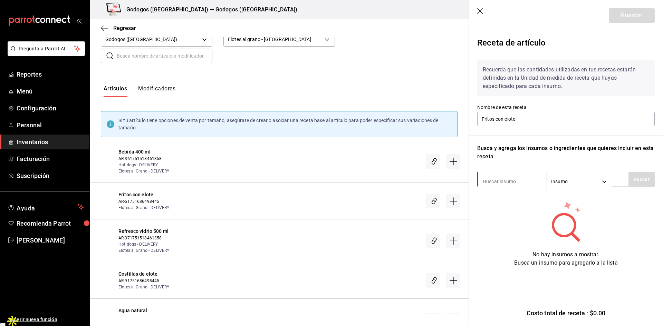
click at [438, 184] on input at bounding box center [512, 181] width 69 height 15
click at [438, 177] on body "Pregunta a Parrot AI Reportes Menú Configuración Personal Inventarios Facturaci…" at bounding box center [331, 165] width 663 height 330
click at [438, 177] on div at bounding box center [331, 163] width 663 height 326
click at [438, 180] on input at bounding box center [512, 181] width 69 height 15
type input "_Doritos"
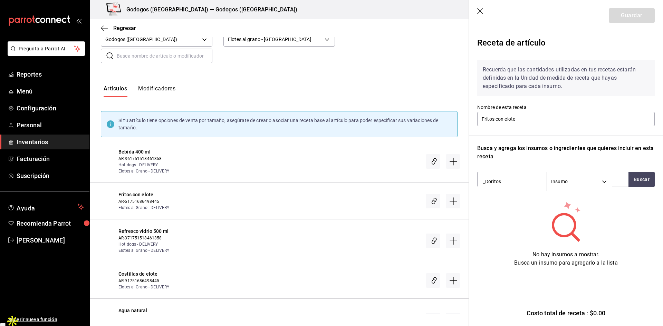
drag, startPoint x: 510, startPoint y: 183, endPoint x: 468, endPoint y: 183, distance: 42.1
click at [438, 183] on div "Regresar Creación y asignación de receta Asocia tus recetas con los artículos d…" at bounding box center [376, 166] width 573 height 295
click at [438, 183] on div "Insumo SUPPLY Buscar" at bounding box center [565, 179] width 177 height 15
click at [161, 89] on button "Modificadores" at bounding box center [156, 91] width 37 height 12
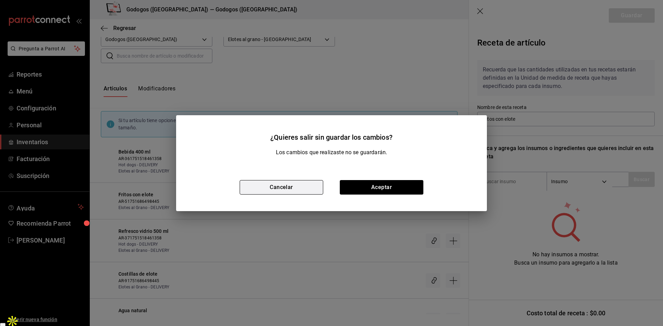
click at [310, 189] on button "Cancelar" at bounding box center [282, 187] width 84 height 15
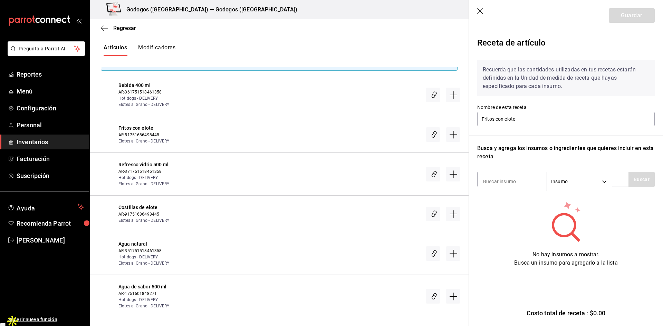
scroll to position [127, 0]
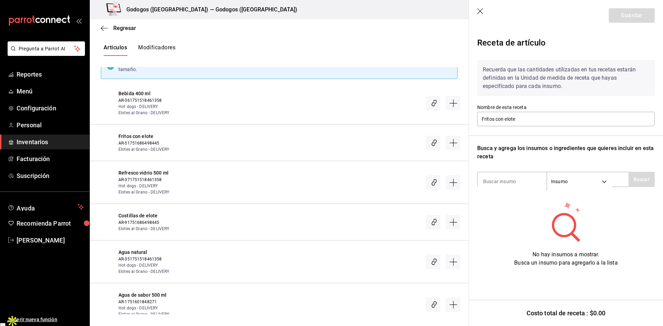
click at [142, 139] on span "Fritos con elote" at bounding box center [157, 136] width 79 height 7
click at [438, 144] on icon "Crear receta" at bounding box center [453, 143] width 8 height 8
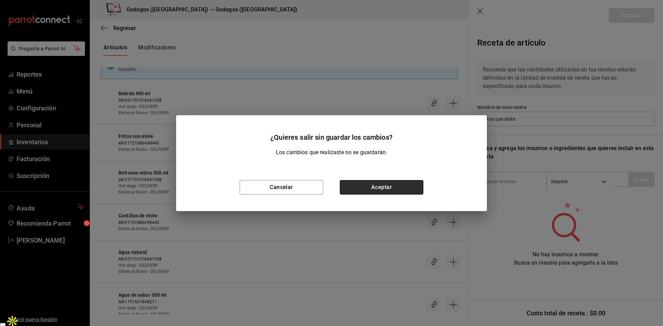
click at [398, 185] on button "Aceptar" at bounding box center [382, 187] width 84 height 15
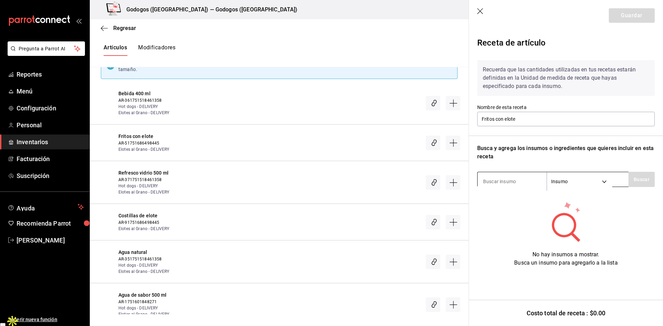
click at [438, 182] on input at bounding box center [512, 181] width 69 height 15
click at [438, 182] on body "Pregunta a Parrot AI Reportes Menú Configuración Personal Inventarios Facturaci…" at bounding box center [331, 165] width 663 height 330
click at [438, 205] on li "Sub Receta" at bounding box center [579, 205] width 65 height 11
click at [438, 182] on body "Pregunta a Parrot AI Reportes Menú Configuración Personal Inventarios Facturaci…" at bounding box center [331, 165] width 663 height 330
click at [438, 221] on li "Insumo" at bounding box center [579, 216] width 65 height 11
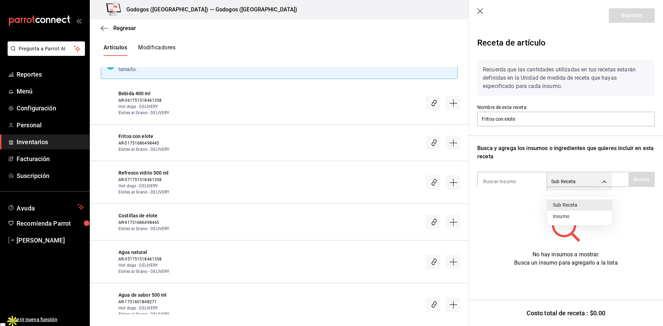
type input "SUPPLY"
click at [438, 260] on span "No hay insumos a mostrar. Busca un insumo para agregarlo a la lista" at bounding box center [565, 258] width 103 height 15
click at [438, 274] on div "Receta de artículo Recuerda que las cantidades utilizadas en tus recetas estará…" at bounding box center [566, 163] width 194 height 264
click at [121, 27] on span "Regresar" at bounding box center [124, 28] width 23 height 7
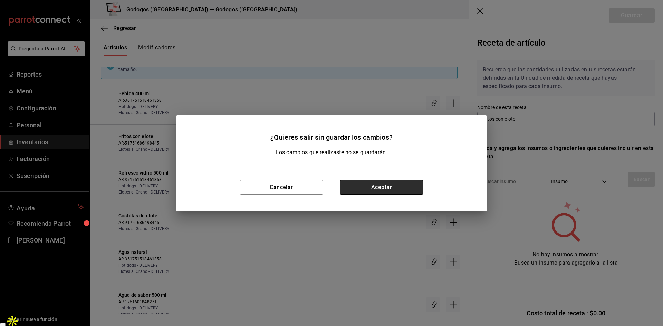
click at [370, 193] on button "Aceptar" at bounding box center [382, 187] width 84 height 15
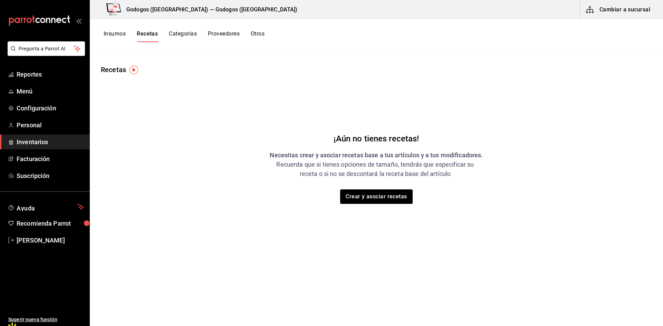
click at [113, 37] on button "Insumos" at bounding box center [115, 36] width 22 height 12
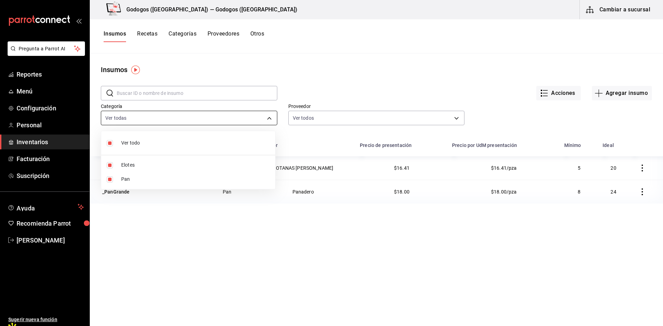
click at [213, 117] on body "Pregunta a Parrot AI Reportes Menú Configuración Personal Inventarios Facturaci…" at bounding box center [331, 168] width 663 height 337
click at [338, 123] on div at bounding box center [331, 163] width 663 height 326
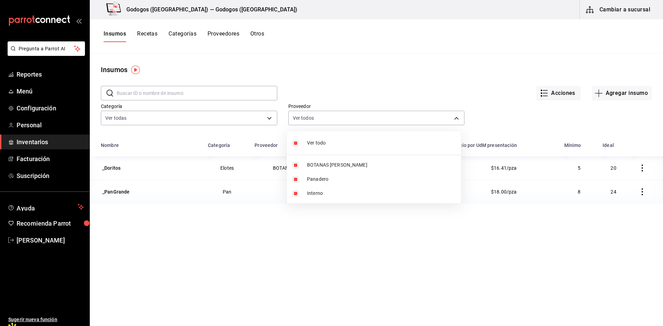
click at [338, 123] on body "Pregunta a Parrot AI Reportes Menú Configuración Personal Inventarios Facturaci…" at bounding box center [331, 168] width 663 height 337
click at [338, 123] on div at bounding box center [331, 163] width 663 height 326
click at [438, 107] on div "Categoría Ver todas 93e3e377-4793-4f0b-8f15-8fb639efd25f,c875914b-1f80-4aac-84e…" at bounding box center [371, 108] width 562 height 38
click at [438, 89] on button "Acciones" at bounding box center [558, 93] width 45 height 15
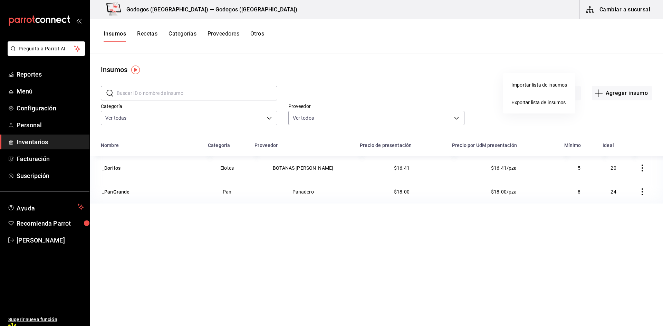
click at [438, 169] on div at bounding box center [331, 163] width 663 height 326
click at [438, 169] on icon "button" at bounding box center [642, 168] width 7 height 7
click at [179, 54] on div at bounding box center [331, 163] width 663 height 326
click at [145, 35] on button "Recetas" at bounding box center [147, 36] width 20 height 12
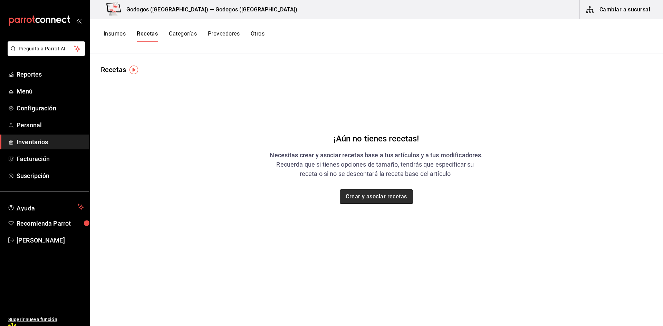
click at [393, 197] on button "Crear y asociar recetas" at bounding box center [376, 197] width 73 height 15
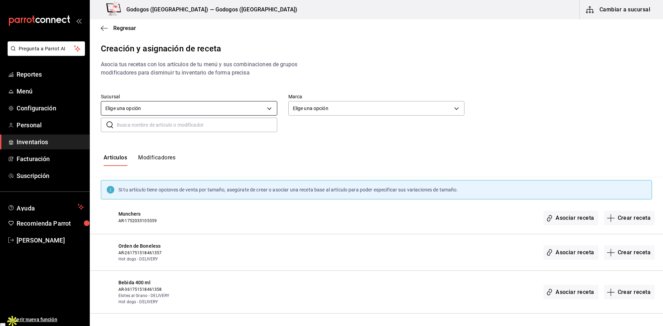
click at [162, 106] on body "Pregunta a Parrot AI Reportes Menú Configuración Personal Inventarios Facturaci…" at bounding box center [331, 165] width 663 height 330
click at [221, 89] on div at bounding box center [331, 163] width 663 height 326
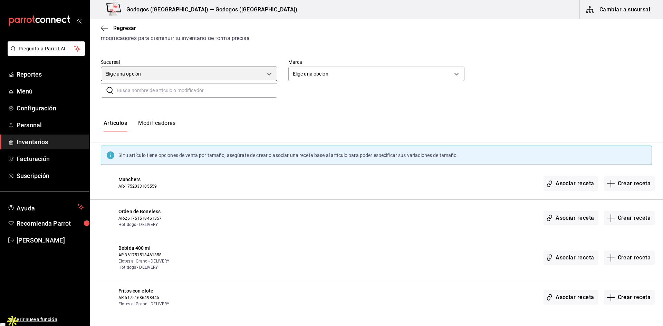
scroll to position [104, 0]
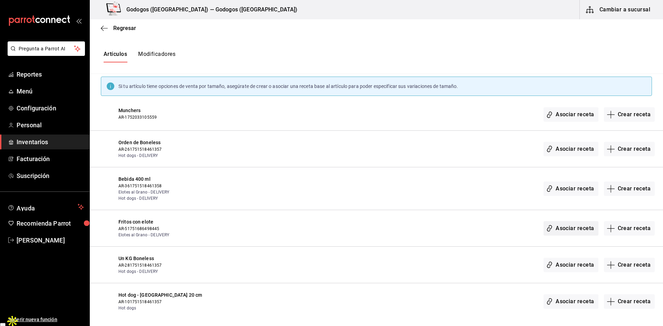
click at [438, 227] on button "Asociar receta" at bounding box center [571, 228] width 55 height 15
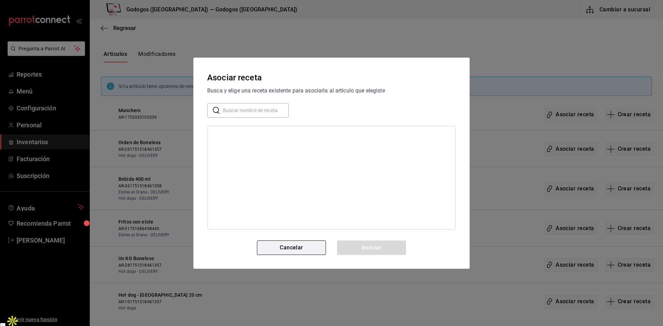
click at [298, 244] on button "Cancelar" at bounding box center [291, 248] width 69 height 15
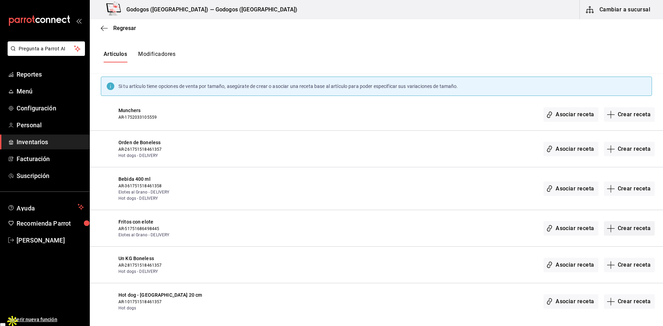
click at [438, 227] on button "Crear receta" at bounding box center [629, 228] width 51 height 15
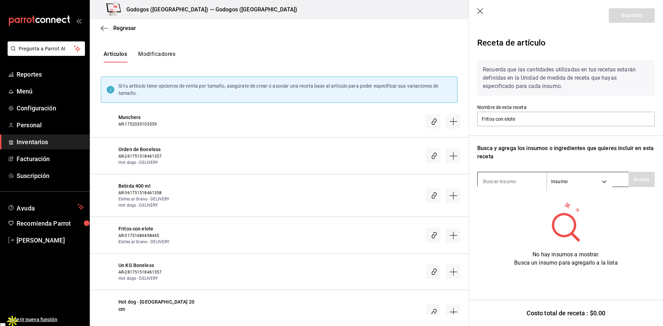
click at [438, 183] on input at bounding box center [512, 181] width 69 height 15
type input "d"
click at [438, 179] on button "Buscar" at bounding box center [641, 179] width 26 height 15
type input "_Doritos"
click at [438, 176] on button "Buscar" at bounding box center [641, 179] width 26 height 15
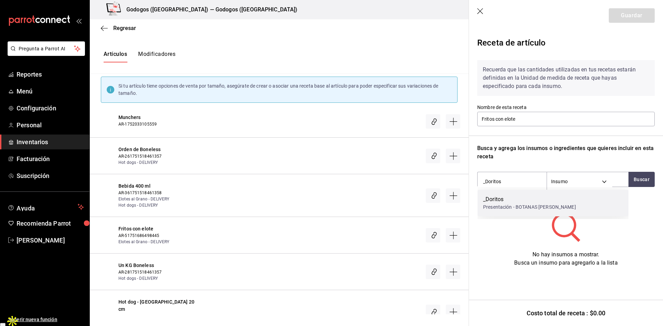
click at [438, 209] on div "Presentación - BOTANAS [PERSON_NAME]" at bounding box center [529, 207] width 93 height 7
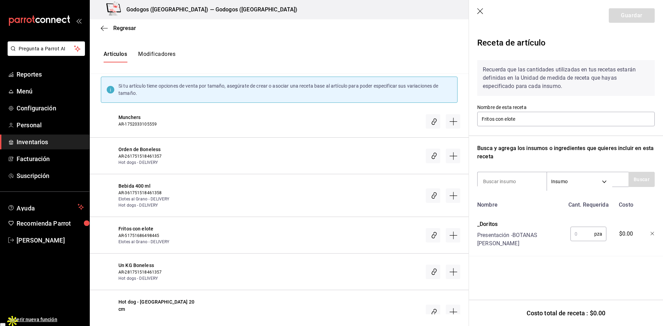
click at [438, 232] on input "text" at bounding box center [582, 234] width 24 height 14
type input "1"
click at [438, 232] on icon "button" at bounding box center [653, 234] width 4 height 4
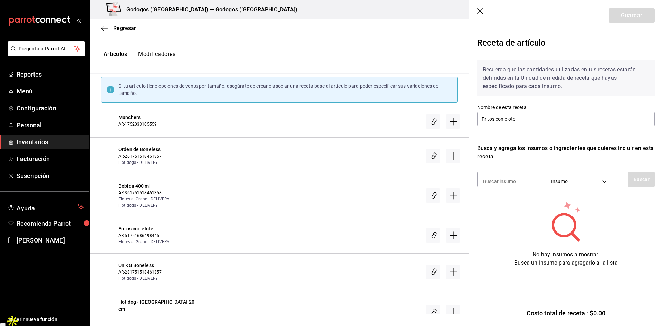
click at [167, 47] on div "Artículos Modificadores" at bounding box center [279, 57] width 379 height 34
click at [166, 50] on div "Artículos Modificadores" at bounding box center [279, 57] width 379 height 34
click at [166, 52] on button "Modificadores" at bounding box center [156, 57] width 37 height 12
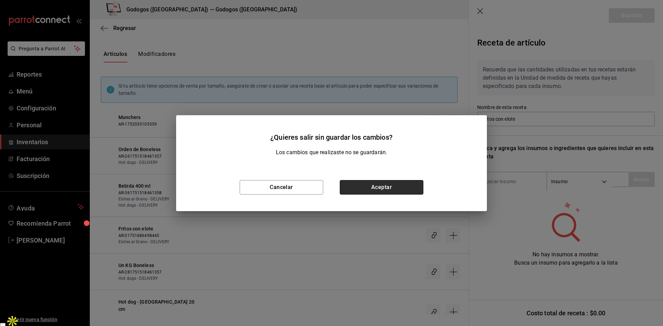
click at [369, 191] on button "Aceptar" at bounding box center [382, 187] width 84 height 15
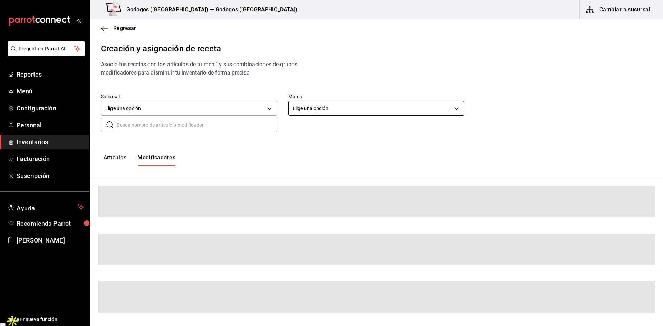
click at [310, 112] on body "Pregunta a Parrot AI Reportes Menú Configuración Personal Inventarios Facturaci…" at bounding box center [331, 165] width 663 height 330
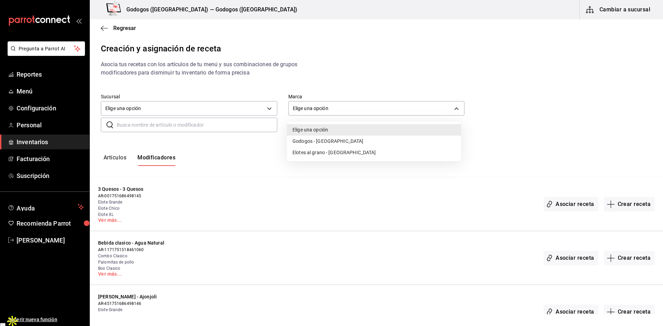
click at [320, 155] on li "Elotes al grano - [GEOGRAPHIC_DATA]" at bounding box center [374, 152] width 174 height 11
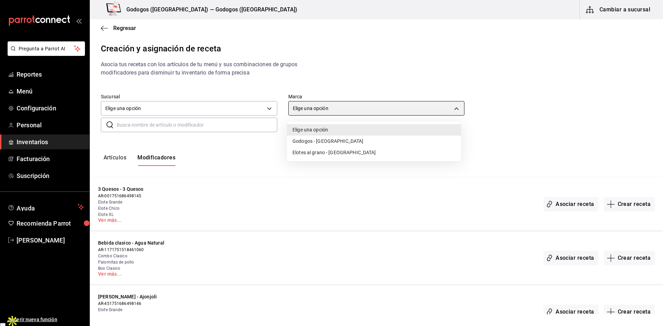
type input "3a7f3da2-7046-47ea-a0e2-eed43982f75a"
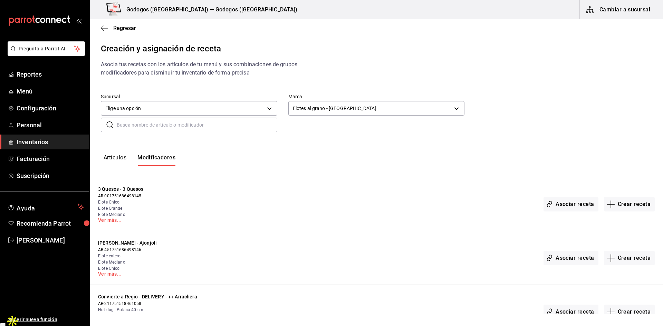
click at [147, 124] on input "text" at bounding box center [197, 125] width 161 height 14
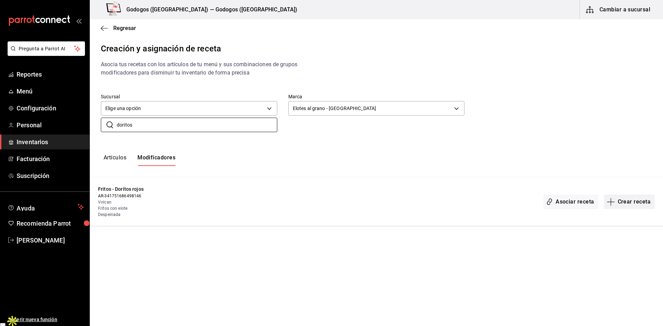
type input "doritos"
click at [438, 204] on button "Crear receta" at bounding box center [629, 202] width 51 height 15
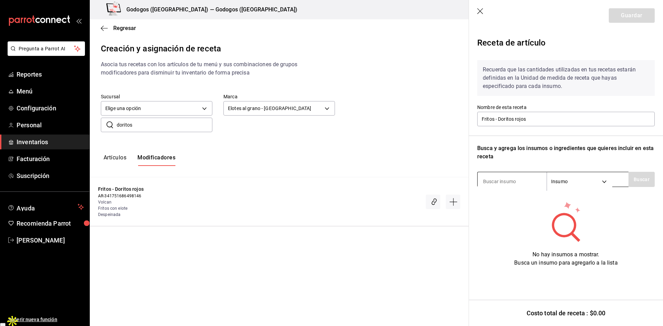
click at [438, 179] on input at bounding box center [512, 181] width 69 height 15
type input "_Doritos"
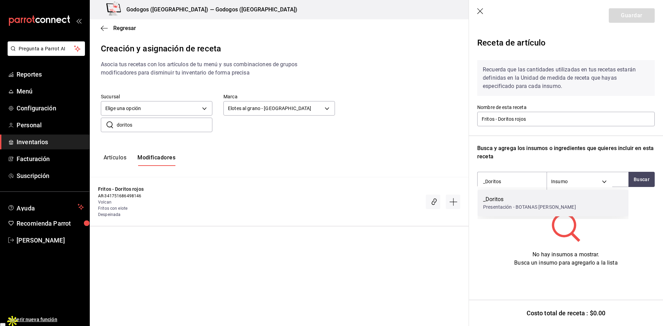
click at [438, 202] on div "_Doritos" at bounding box center [529, 199] width 93 height 8
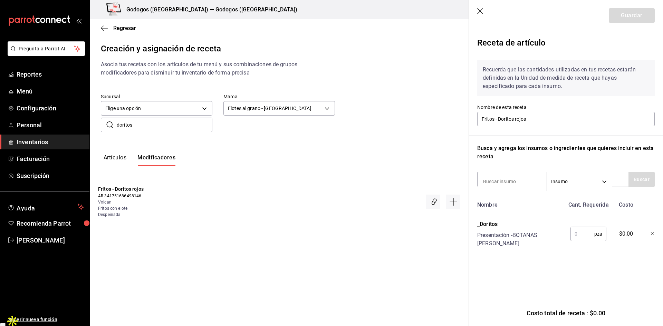
click at [438, 230] on input "text" at bounding box center [582, 234] width 24 height 14
type input "1"
click at [438, 259] on div "Receta de artículo Recuerda que las cantidades utilizadas en tus recetas estará…" at bounding box center [566, 161] width 194 height 261
click at [438, 19] on button "Guardar" at bounding box center [632, 15] width 46 height 15
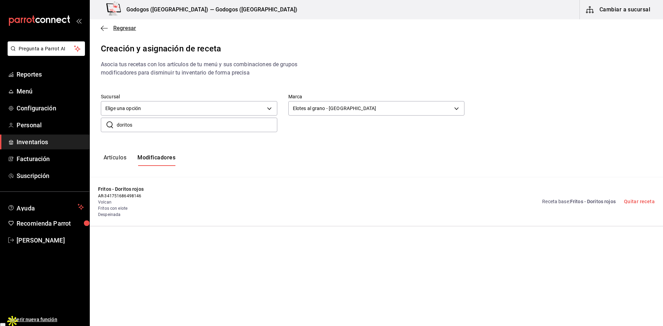
click at [117, 26] on span "Regresar" at bounding box center [124, 28] width 23 height 7
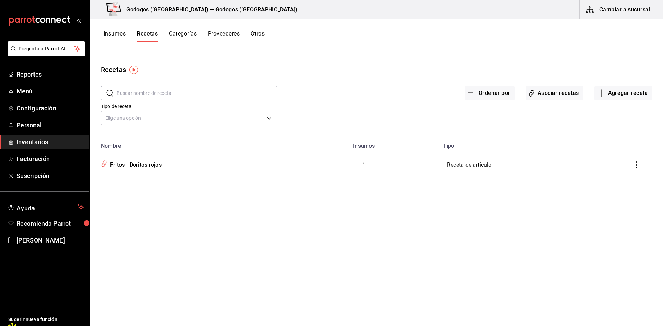
click at [287, 246] on div "Recetas ​ ​ Ordenar por Asociar recetas Agregar receta Tipo de receta Elige una…" at bounding box center [376, 188] width 573 height 268
click at [104, 33] on button "Insumos" at bounding box center [115, 36] width 22 height 12
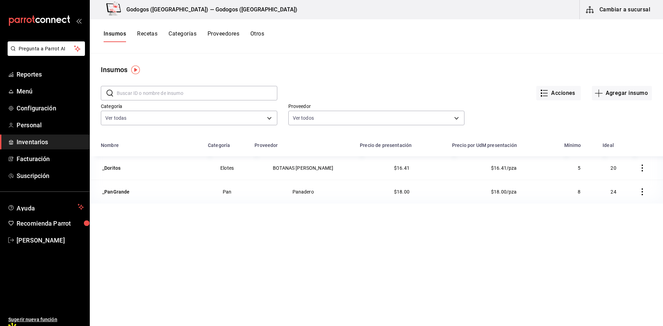
click at [142, 32] on button "Recetas" at bounding box center [147, 36] width 20 height 12
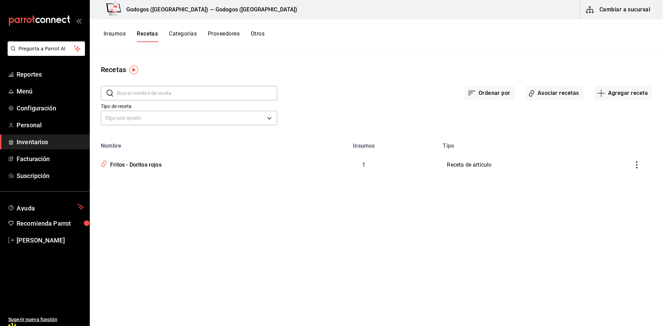
click at [176, 34] on button "Categorías" at bounding box center [183, 36] width 28 height 12
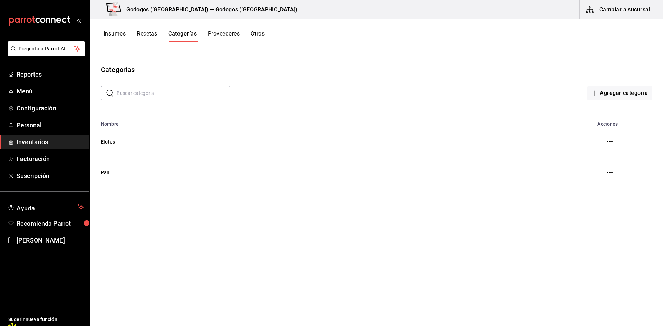
click at [223, 35] on button "Proveedores" at bounding box center [224, 36] width 32 height 12
click at [259, 35] on button "Otros" at bounding box center [259, 36] width 14 height 12
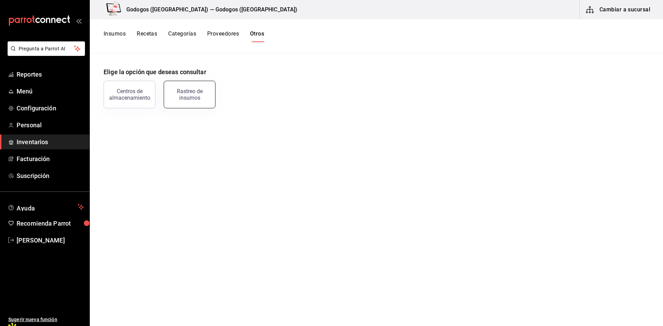
click at [181, 97] on div "Rastreo de insumos" at bounding box center [189, 94] width 43 height 13
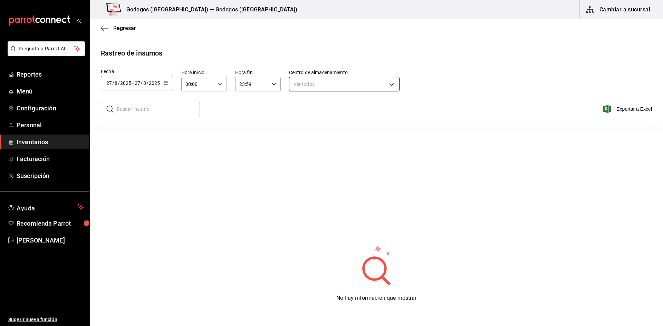
click at [338, 88] on body "Pregunta a Parrot AI Reportes Menú Configuración Personal Inventarios Facturaci…" at bounding box center [331, 170] width 663 height 341
click at [333, 115] on li "Godogos ([GEOGRAPHIC_DATA])" at bounding box center [344, 117] width 110 height 11
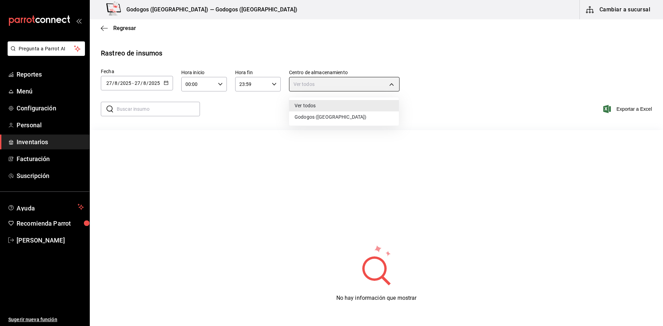
type input "80f6dd23-4706-42d8-ace8-606431049b03"
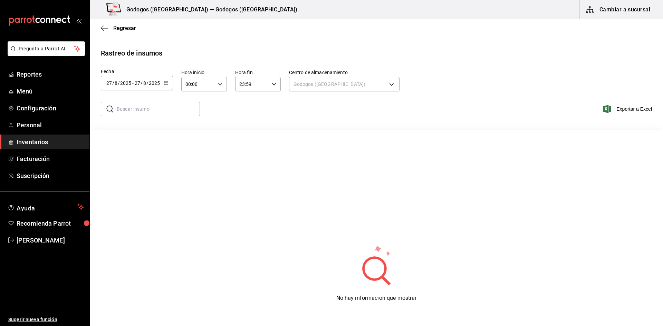
click at [169, 84] on div "[DATE] [DATE] - [DATE] [DATE]" at bounding box center [137, 83] width 72 height 15
click at [139, 99] on li "Hoy" at bounding box center [133, 105] width 65 height 16
click at [151, 85] on input "2025" at bounding box center [154, 83] width 12 height 6
click at [132, 128] on li "Ayer" at bounding box center [133, 121] width 65 height 16
type input "[DATE]"
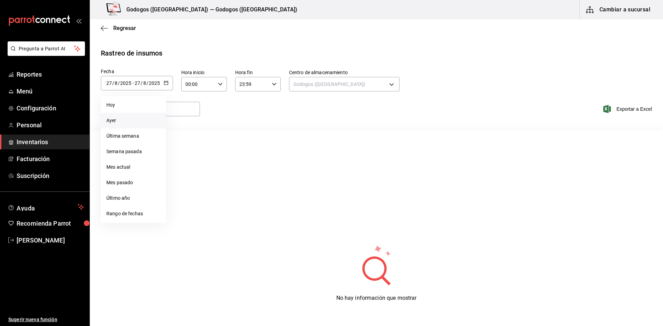
type input "26"
type input "[DATE]"
type input "26"
click at [162, 85] on div "[DATE] [DATE] - [DATE] [DATE]" at bounding box center [137, 83] width 72 height 15
click at [147, 135] on li "Última semana" at bounding box center [133, 136] width 65 height 16
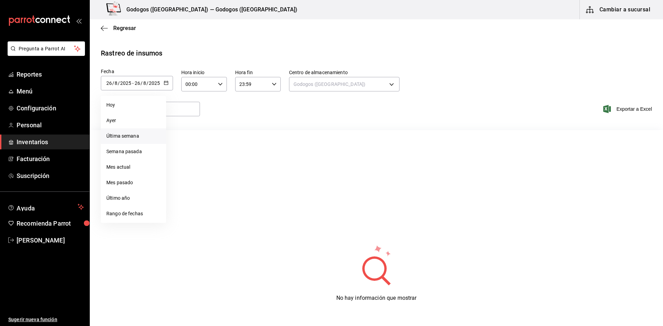
type input "[DATE]"
type input "24"
type input "[DATE]"
type input "27"
click at [123, 28] on span "Regresar" at bounding box center [124, 28] width 23 height 7
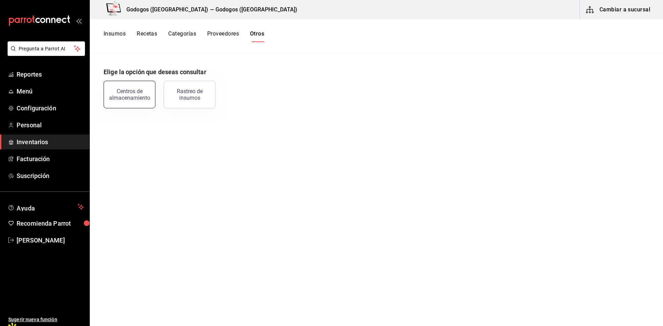
click at [132, 94] on div "Centros de almacenamiento" at bounding box center [129, 94] width 43 height 13
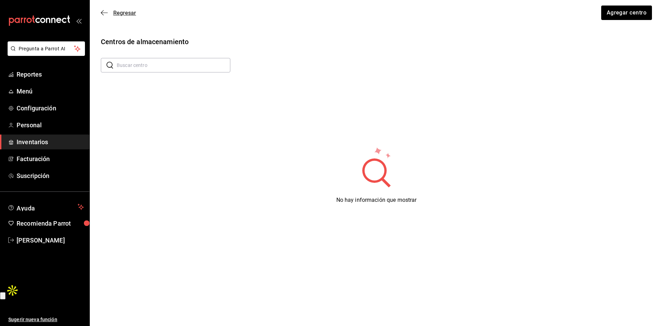
click at [122, 13] on span "Regresar" at bounding box center [124, 13] width 23 height 7
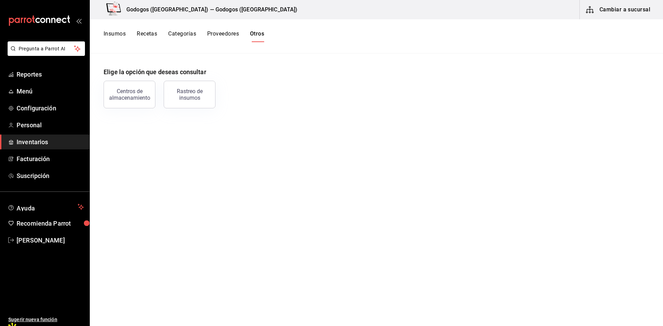
click at [110, 36] on button "Insumos" at bounding box center [115, 36] width 22 height 12
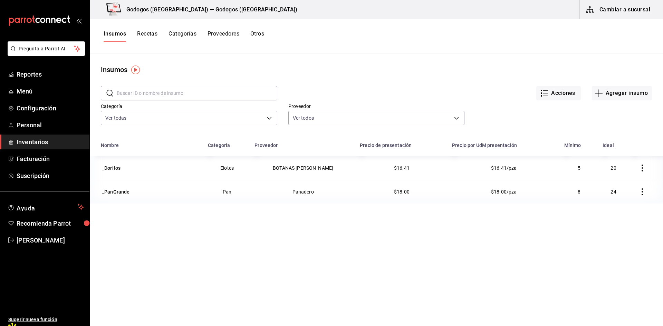
click at [148, 36] on button "Recetas" at bounding box center [147, 36] width 20 height 12
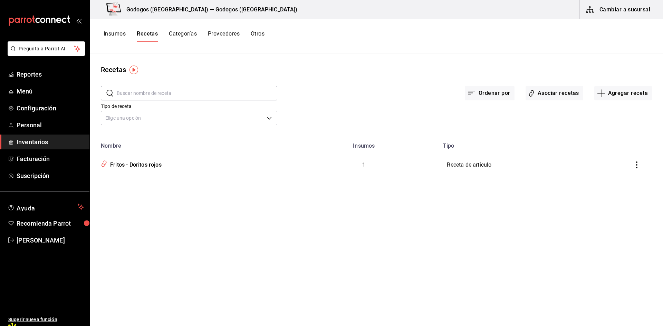
click at [185, 32] on button "Categorías" at bounding box center [183, 36] width 28 height 12
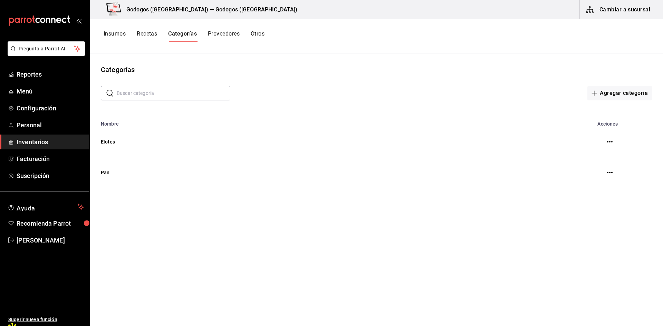
click at [151, 32] on button "Recetas" at bounding box center [147, 36] width 20 height 12
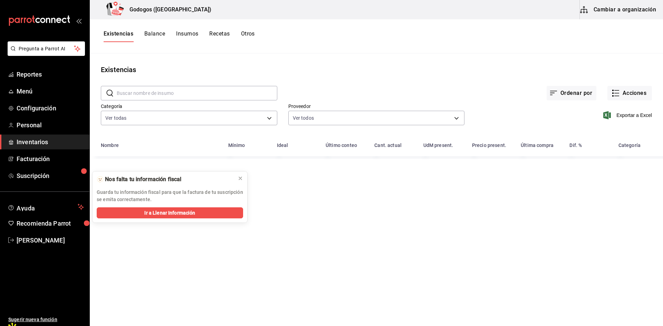
click at [180, 34] on button "Insumos" at bounding box center [187, 36] width 22 height 12
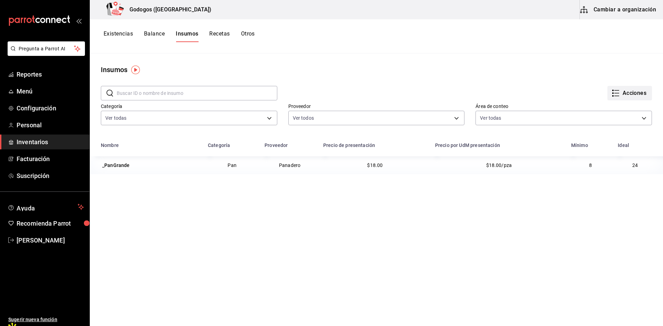
click at [619, 96] on button "Acciones" at bounding box center [629, 93] width 45 height 15
click at [598, 90] on li "Importar lista de insumos" at bounding box center [610, 85] width 72 height 18
click at [633, 11] on div at bounding box center [331, 163] width 663 height 326
click at [633, 11] on button "Cambiar a organización" at bounding box center [619, 9] width 78 height 19
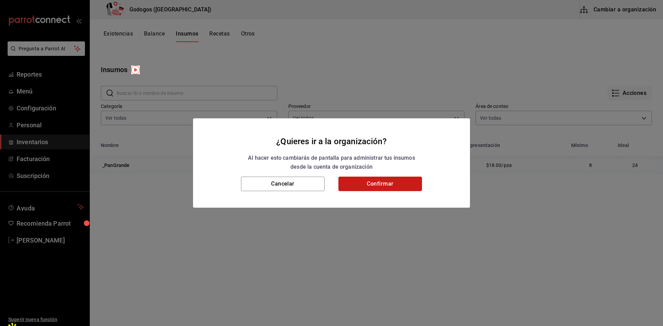
click at [396, 183] on button "Confirmar" at bounding box center [380, 184] width 84 height 15
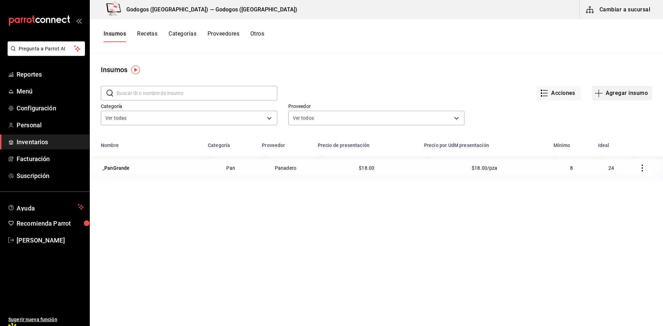
click at [622, 89] on button "Agregar insumo" at bounding box center [622, 93] width 60 height 15
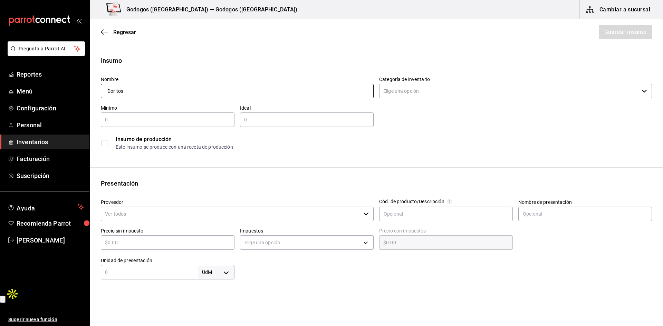
type input "_Doritos"
click at [405, 95] on input "Categoría de inventario" at bounding box center [509, 91] width 260 height 15
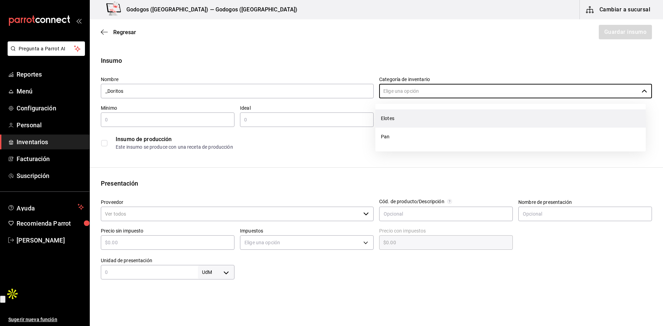
click at [401, 114] on li "Elotes" at bounding box center [510, 118] width 270 height 18
type input "Elotes"
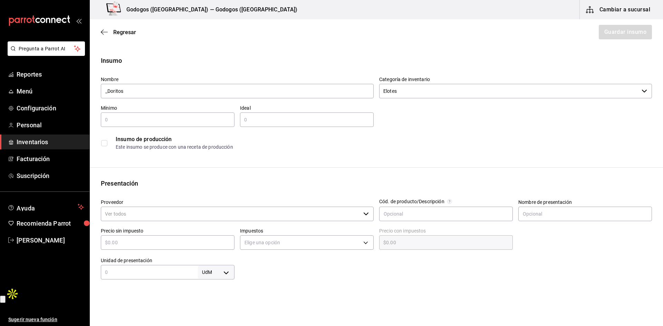
click at [140, 119] on input "text" at bounding box center [168, 120] width 134 height 8
type input "5"
type input "20"
click at [170, 214] on input "Proveedor" at bounding box center [231, 214] width 260 height 15
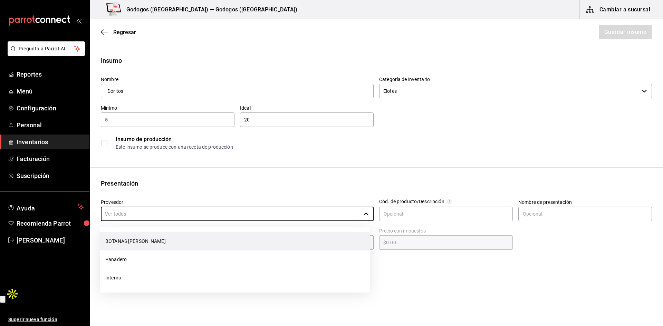
click at [143, 241] on li "BOTANAS [PERSON_NAME]" at bounding box center [235, 241] width 270 height 18
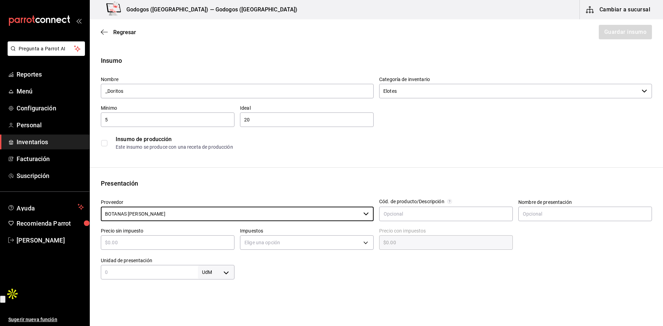
type input "BOTANAS [PERSON_NAME]"
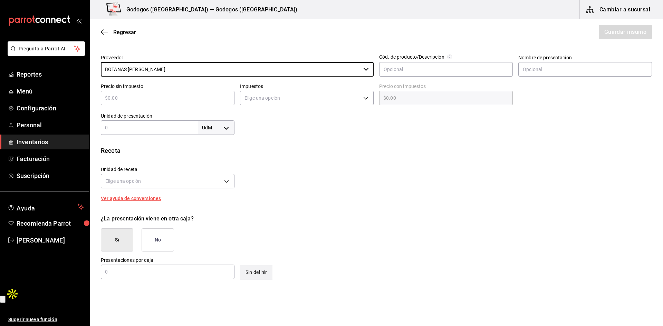
scroll to position [143, 0]
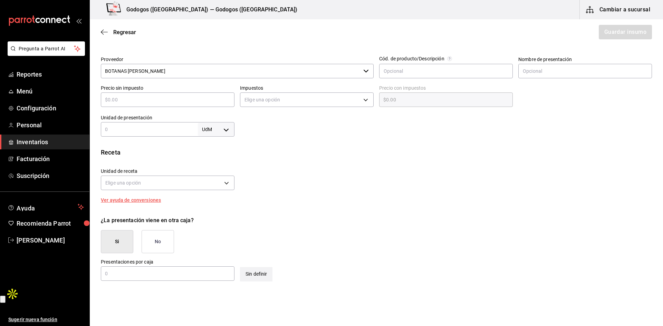
click at [136, 199] on div "Ver ayuda de conversiones" at bounding box center [135, 200] width 68 height 5
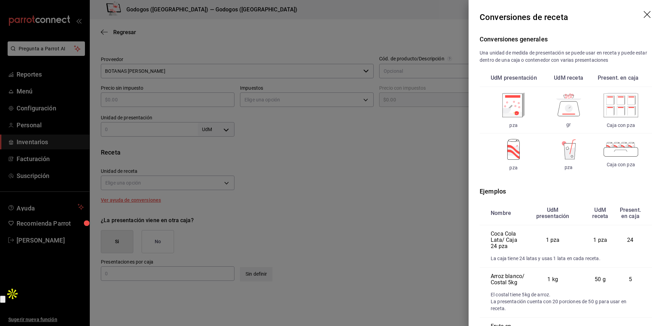
click at [149, 127] on div at bounding box center [331, 163] width 663 height 326
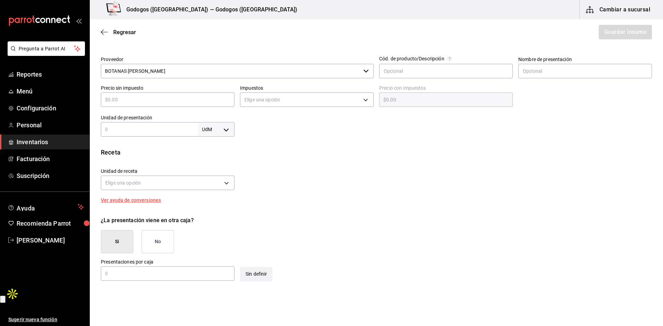
click at [140, 131] on input "text" at bounding box center [149, 129] width 97 height 8
type input "1"
click at [216, 129] on body "Pregunta a Parrot AI Reportes Menú Configuración Personal Inventarios Facturaci…" at bounding box center [331, 151] width 663 height 303
click at [217, 208] on li "pza" at bounding box center [215, 207] width 36 height 11
type input "UNIT"
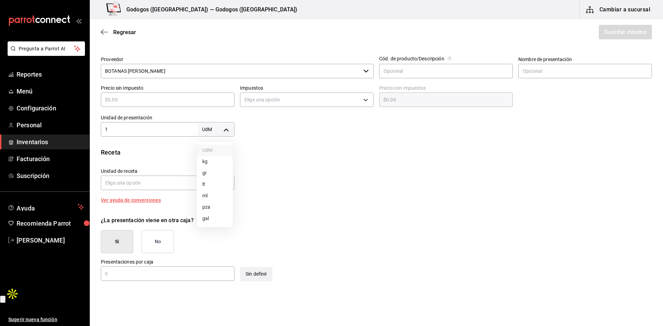
type input "UNIT"
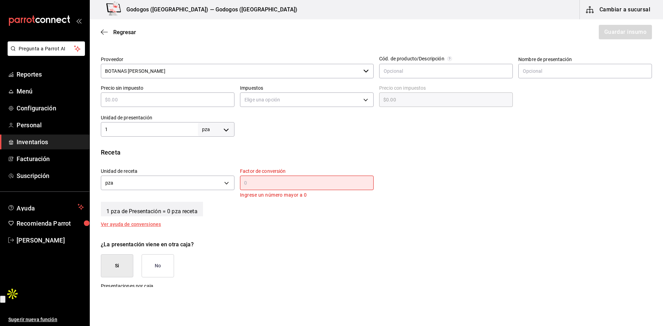
click at [147, 223] on div "Ver ayuda de conversiones" at bounding box center [135, 224] width 68 height 5
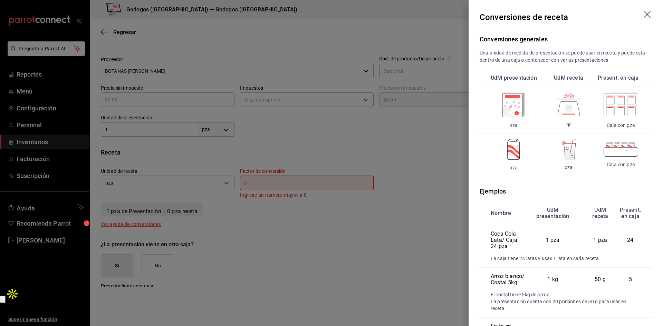
click at [254, 183] on div at bounding box center [331, 163] width 663 height 326
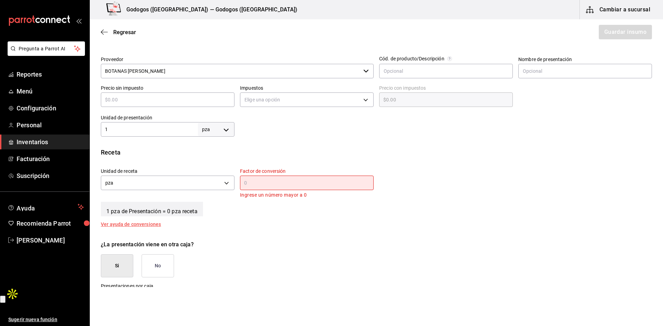
click at [258, 182] on input "text" at bounding box center [307, 183] width 134 height 8
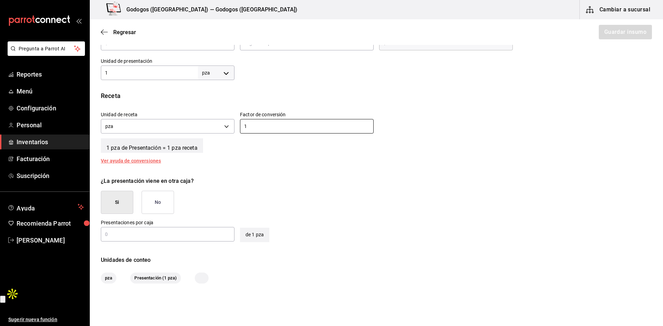
scroll to position [212, 0]
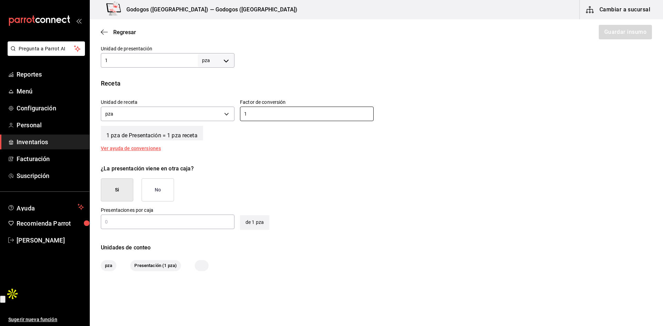
type input "1"
click at [119, 224] on input "text" at bounding box center [168, 222] width 134 height 8
type input "12"
click at [107, 266] on span "pza" at bounding box center [109, 265] width 16 height 7
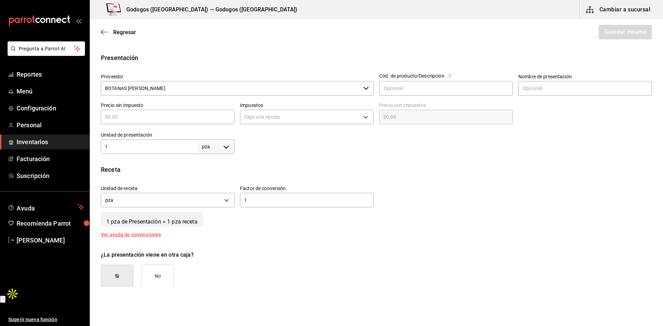
scroll to position [138, 0]
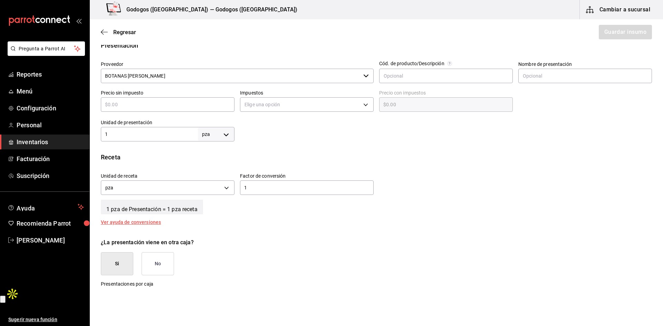
click at [150, 223] on div "Ver ayuda de conversiones" at bounding box center [135, 222] width 68 height 5
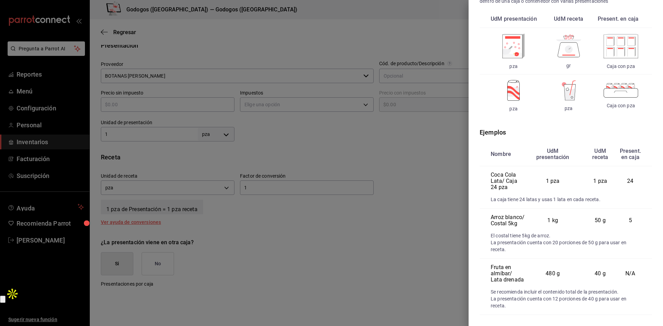
scroll to position [72, 0]
click at [303, 161] on div at bounding box center [331, 163] width 663 height 326
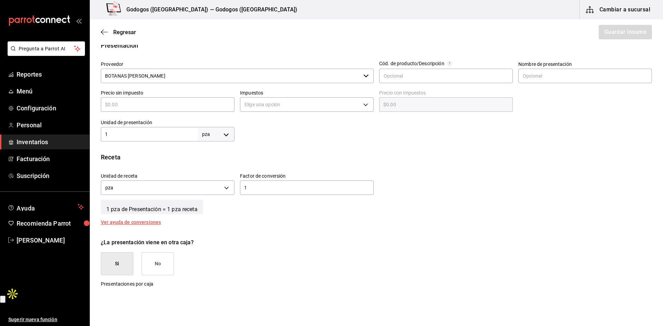
click at [174, 106] on input "text" at bounding box center [168, 104] width 134 height 8
type input "$1"
type input "$1.00"
type input "$19"
type input "$19.00"
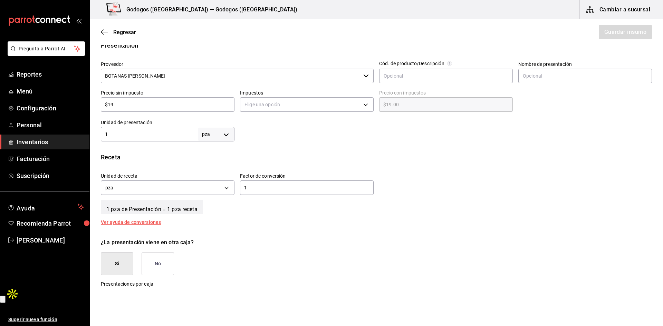
type input "$197"
type input "$197.00"
type input "$197"
type button "true"
type button "false"
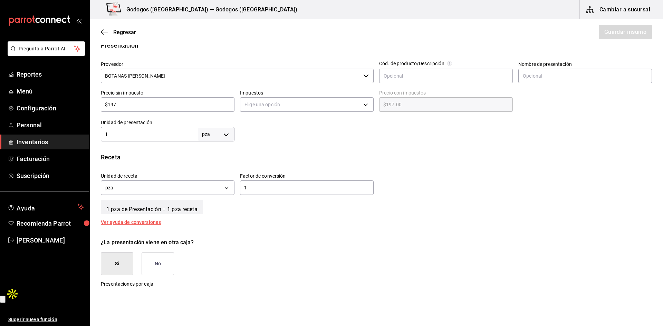
scroll to position [229, 0]
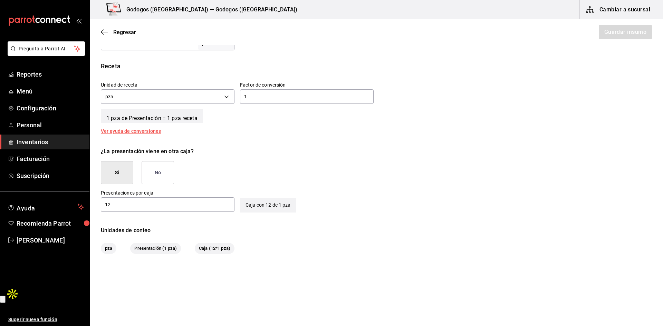
click at [272, 209] on div "Caja con 12 de 1 pza" at bounding box center [268, 205] width 56 height 15
click at [110, 250] on span "pza" at bounding box center [109, 248] width 16 height 7
click at [147, 244] on div "Presentación (1 pza)" at bounding box center [155, 248] width 51 height 11
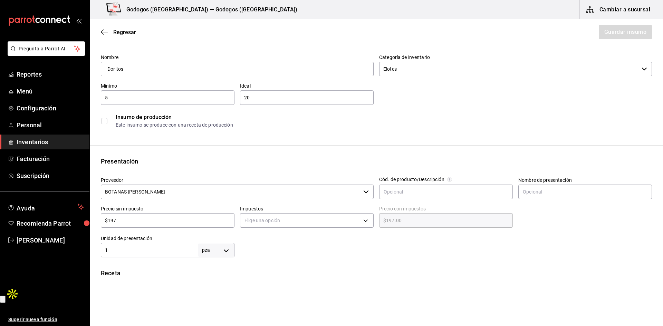
scroll to position [0, 0]
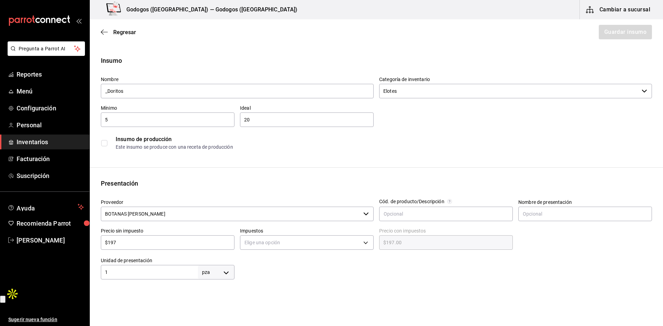
click at [628, 31] on div "Regresar Guardar insumo" at bounding box center [376, 32] width 573 height 26
click at [129, 81] on label "Nombre" at bounding box center [237, 79] width 273 height 5
click at [128, 88] on input "_Doritos" at bounding box center [237, 91] width 273 height 15
click at [300, 242] on body "Pregunta a Parrot AI Reportes Menú Configuración Personal Inventarios Facturaci…" at bounding box center [331, 151] width 663 height 303
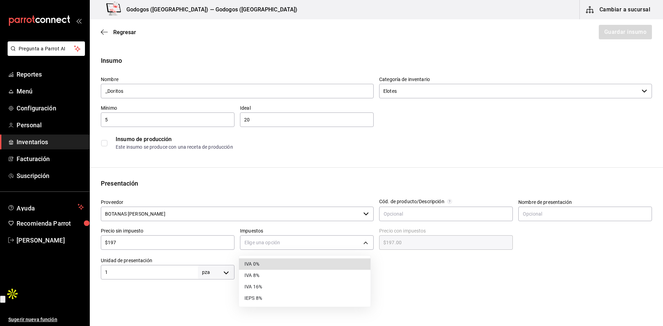
click at [274, 267] on li "IVA 0%" at bounding box center [305, 264] width 132 height 11
type input "IVA_0"
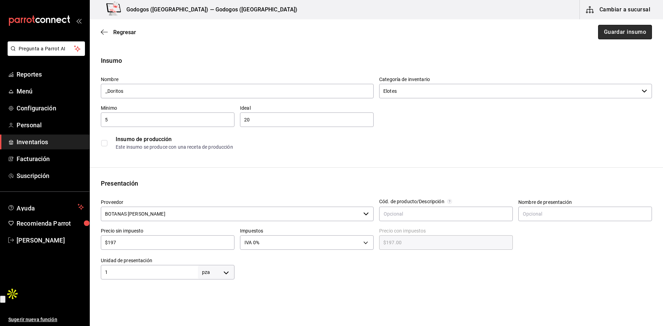
click at [619, 33] on button "Guardar insumo" at bounding box center [625, 32] width 54 height 15
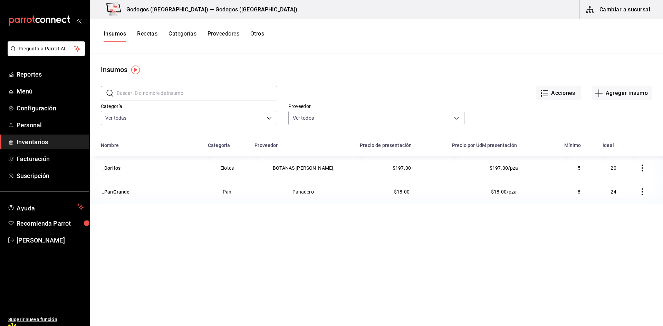
click at [639, 169] on icon "button" at bounding box center [642, 168] width 7 height 7
click at [119, 169] on div at bounding box center [331, 163] width 663 height 326
click at [107, 166] on div "_Doritos" at bounding box center [111, 168] width 18 height 7
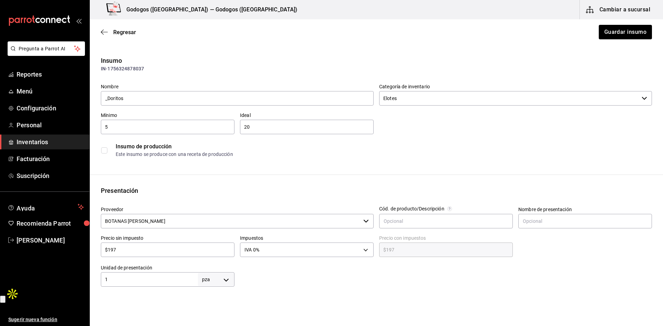
drag, startPoint x: 112, startPoint y: 248, endPoint x: 107, endPoint y: 248, distance: 5.6
click at [107, 248] on input "$197" at bounding box center [168, 250] width 134 height 8
type input "$1"
type input "$1.00"
type input "$16"
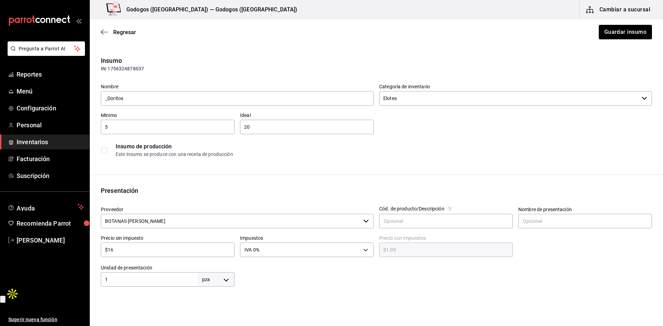
type input "$16.00"
type input "$16.4"
type input "$16.40"
type input "$16.41"
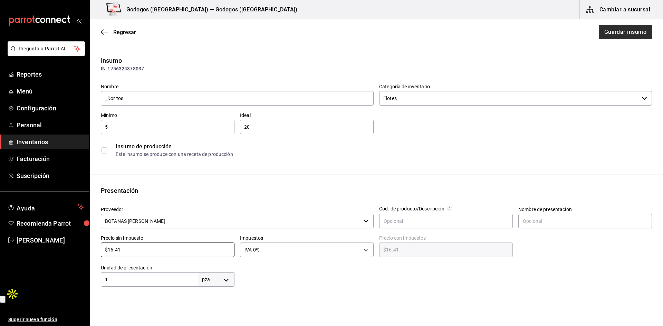
type input "$16.41"
click at [618, 35] on button "Guardar insumo" at bounding box center [625, 32] width 54 height 15
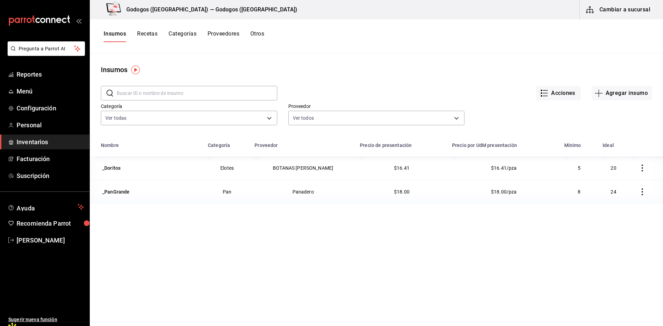
click at [140, 36] on button "Recetas" at bounding box center [147, 36] width 20 height 12
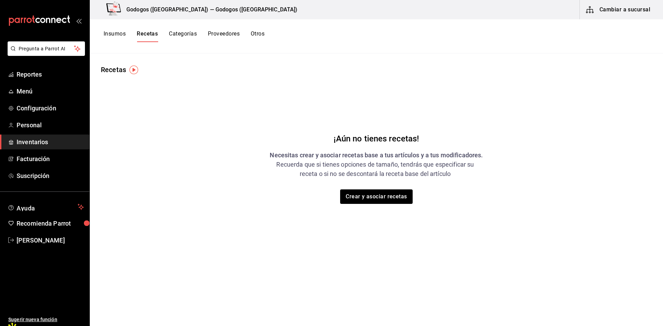
click at [115, 36] on button "Insumos" at bounding box center [115, 36] width 22 height 12
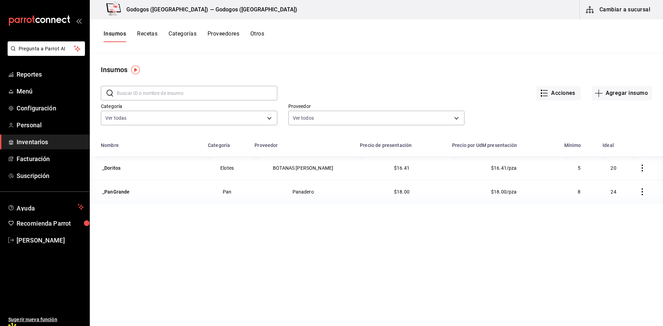
click at [638, 173] on button "button" at bounding box center [642, 168] width 15 height 15
click at [606, 128] on div at bounding box center [331, 163] width 663 height 326
click at [548, 93] on button "Acciones" at bounding box center [558, 93] width 45 height 15
click at [531, 100] on span "Exportar lista de insumos" at bounding box center [538, 103] width 54 height 6
click at [434, 71] on div "Insumos" at bounding box center [376, 70] width 573 height 10
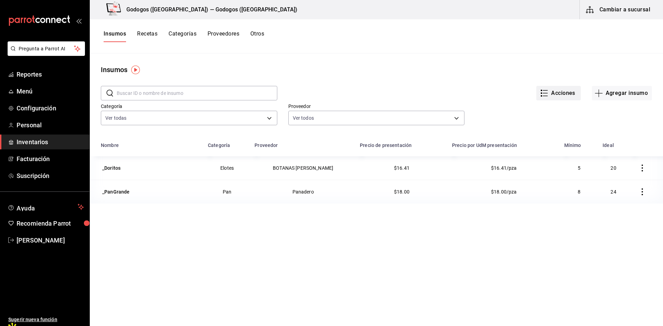
click at [556, 96] on button "Acciones" at bounding box center [558, 93] width 45 height 15
click at [543, 88] on div "Importar lista de insumos" at bounding box center [539, 84] width 56 height 7
click at [0, 0] on input "Importar lista de insumos" at bounding box center [0, 0] width 0 height 0
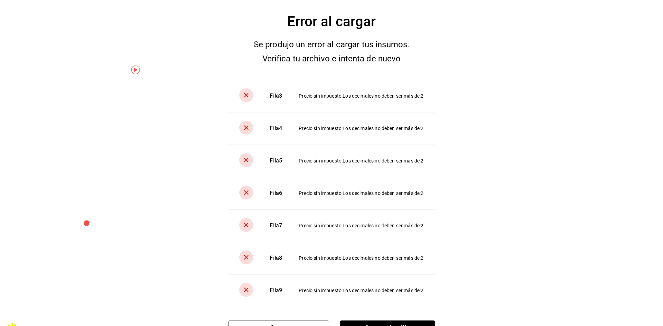
scroll to position [32, 0]
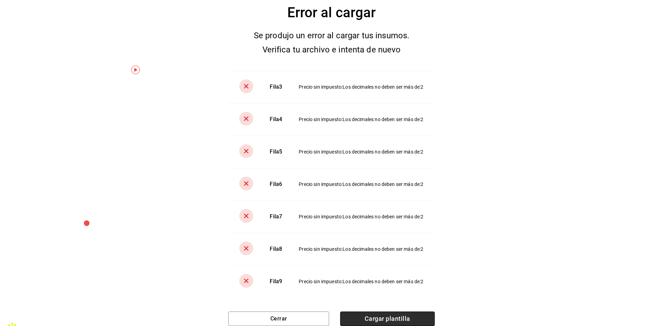
click at [384, 315] on span "Cargar plantilla" at bounding box center [387, 319] width 94 height 15
click at [0, 0] on input "Cargar plantilla" at bounding box center [0, 0] width 0 height 0
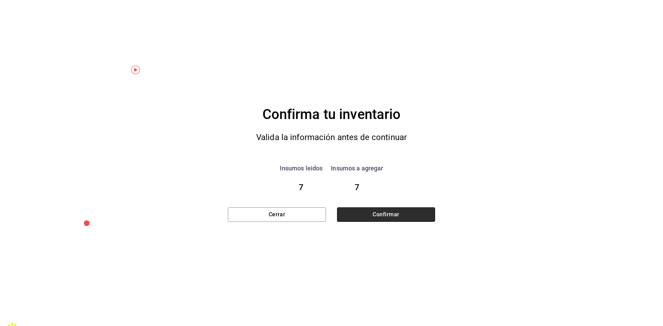
click at [375, 212] on button "Confirmar" at bounding box center [386, 215] width 98 height 15
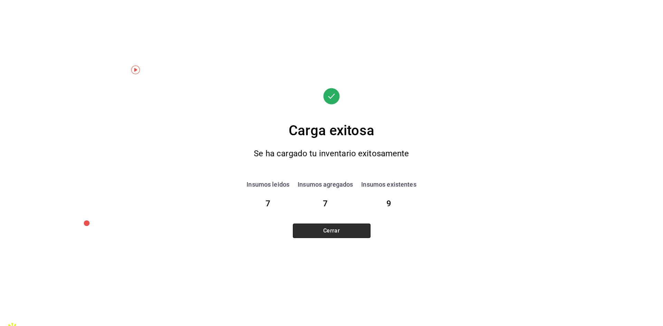
click at [345, 233] on button "Cerrar" at bounding box center [332, 231] width 78 height 15
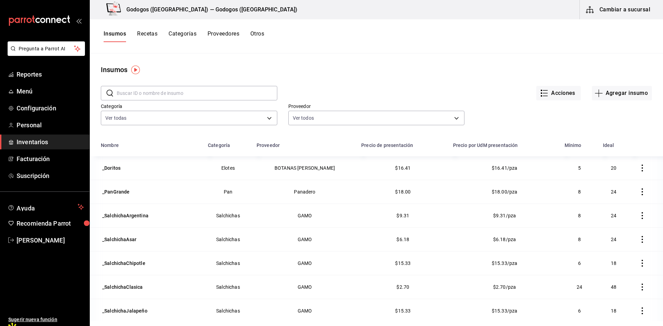
click at [148, 39] on button "Recetas" at bounding box center [147, 36] width 20 height 12
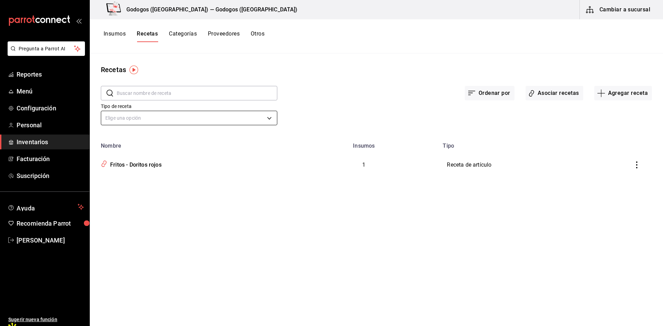
click at [183, 120] on body "Pregunta a Parrot AI Reportes Menú Configuración Personal Inventarios Facturaci…" at bounding box center [331, 168] width 663 height 337
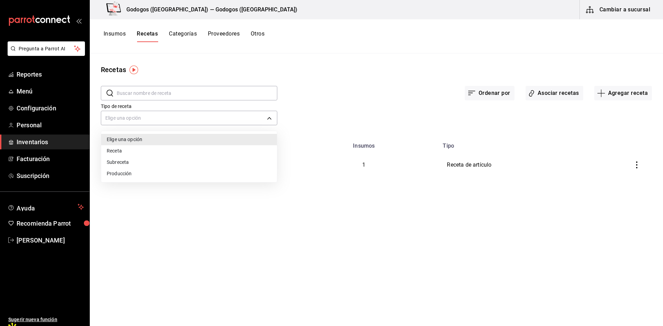
click at [139, 163] on li "Subreceta" at bounding box center [189, 162] width 176 height 11
type input "SUBRECIPE"
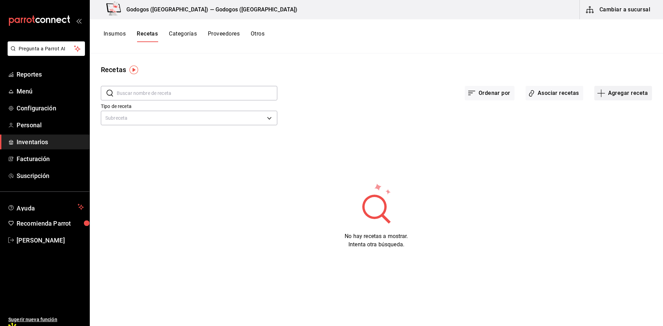
click at [634, 94] on button "Agregar receta" at bounding box center [623, 93] width 58 height 15
click at [610, 130] on span "Subreceta" at bounding box center [623, 130] width 58 height 7
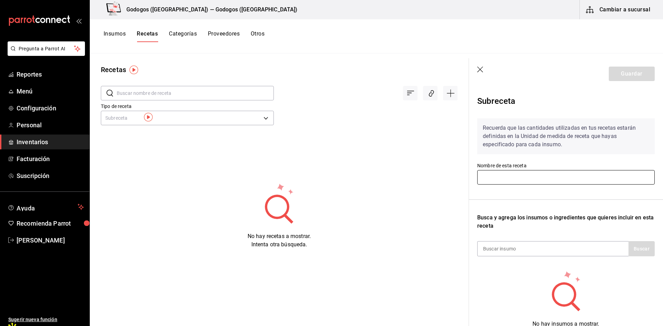
click at [519, 179] on input "text" at bounding box center [565, 177] width 177 height 15
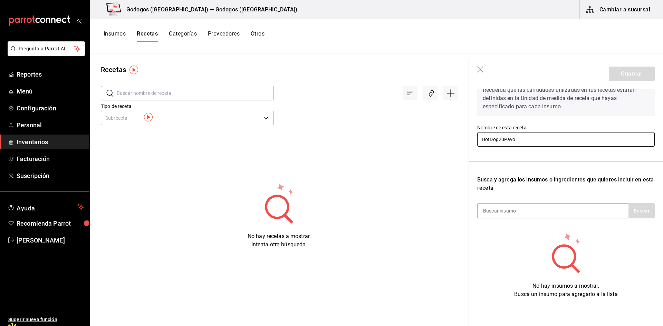
scroll to position [43, 0]
type input "HotDog20Pavo"
click at [582, 206] on div at bounding box center [552, 210] width 151 height 15
click at [522, 204] on input at bounding box center [512, 211] width 69 height 15
type input "pan"
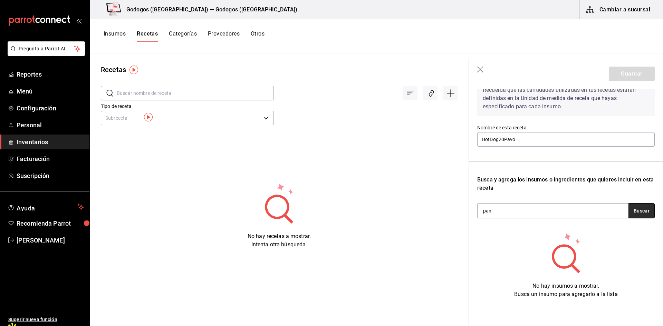
click at [629, 205] on button "Buscar" at bounding box center [641, 210] width 26 height 15
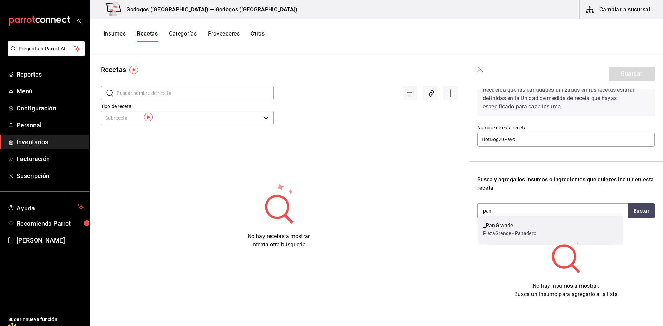
click at [506, 232] on div "PiezaGrande - Panadero" at bounding box center [509, 233] width 53 height 7
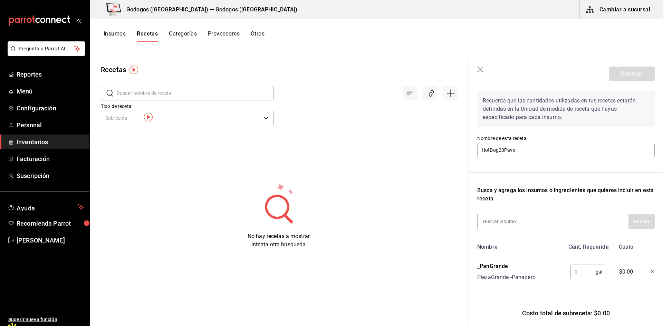
click at [582, 268] on input "text" at bounding box center [582, 272] width 25 height 14
type input "1"
drag, startPoint x: 579, startPoint y: 268, endPoint x: 571, endPoint y: 268, distance: 8.6
click at [571, 268] on input ".5" at bounding box center [582, 272] width 25 height 14
type input "1"
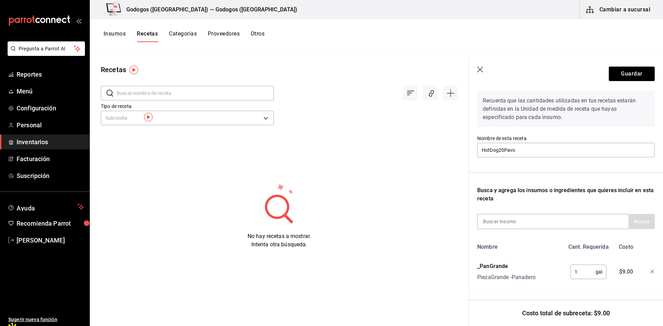
click at [488, 262] on div "_PanGrande" at bounding box center [506, 266] width 58 height 8
click at [183, 34] on button "Categorías" at bounding box center [183, 36] width 28 height 12
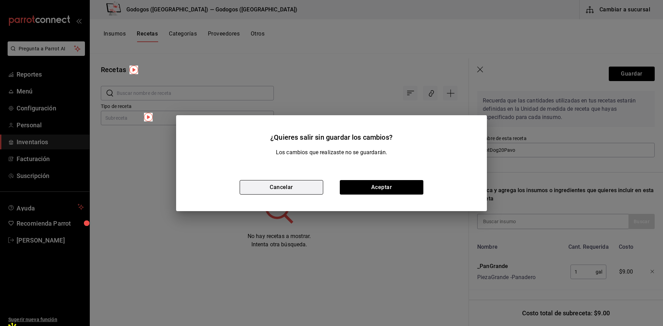
click at [312, 187] on button "Cancelar" at bounding box center [282, 187] width 84 height 15
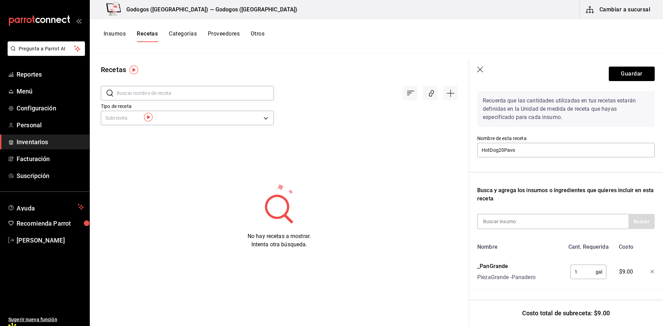
click at [485, 66] on header "Guardar" at bounding box center [566, 73] width 194 height 31
click at [482, 68] on icon "button" at bounding box center [480, 70] width 7 height 7
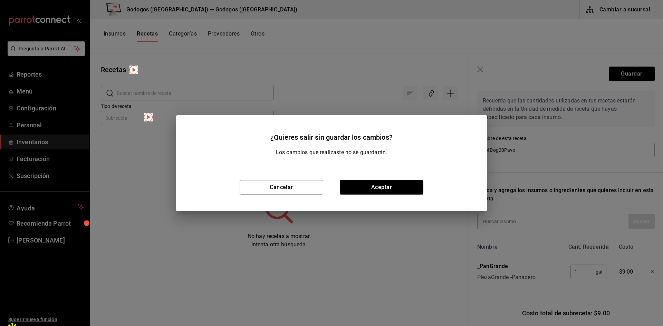
click at [336, 159] on div "Los cambios que realizaste no se guardarán." at bounding box center [331, 155] width 311 height 15
click at [388, 188] on button "Aceptar" at bounding box center [382, 187] width 84 height 15
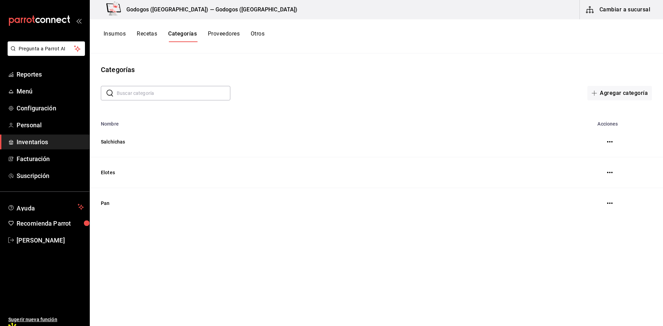
click at [127, 70] on div "Categorías" at bounding box center [118, 70] width 34 height 10
click at [589, 67] on div "Categorías" at bounding box center [376, 70] width 573 height 10
click at [104, 201] on td "Pan" at bounding box center [325, 203] width 470 height 31
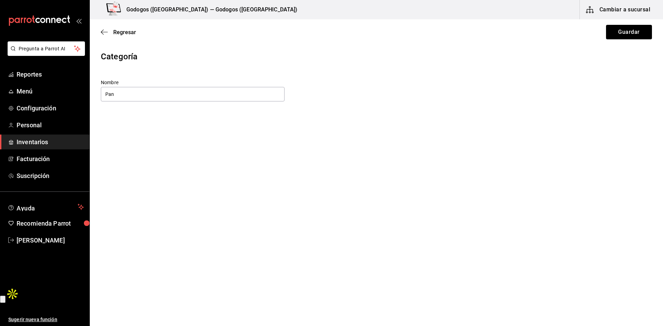
click at [122, 36] on div "Regresar Guardar" at bounding box center [376, 32] width 573 height 26
click at [123, 35] on span "Regresar" at bounding box center [124, 32] width 23 height 7
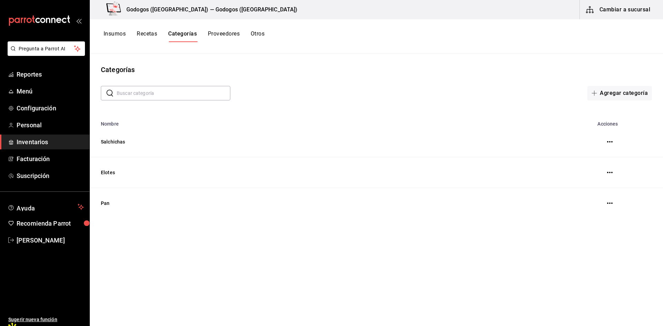
click at [148, 34] on button "Recetas" at bounding box center [147, 36] width 20 height 12
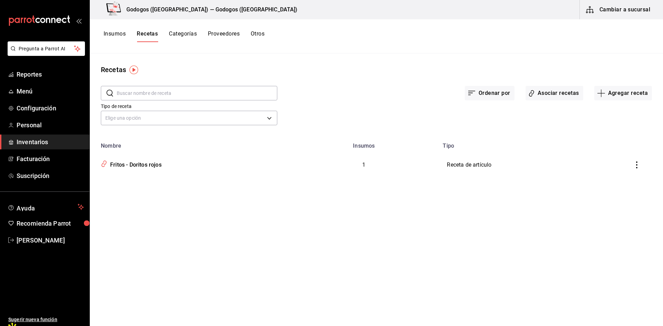
click at [95, 32] on div "Insumos Recetas Categorías Proveedores Otros" at bounding box center [376, 36] width 573 height 12
click at [110, 32] on button "Insumos" at bounding box center [115, 36] width 22 height 12
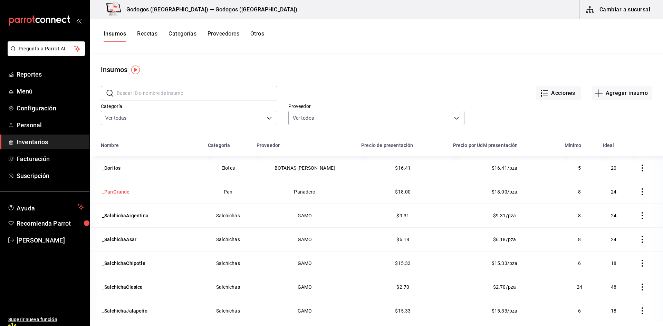
click at [116, 192] on div "_PanGrande" at bounding box center [116, 192] width 28 height 7
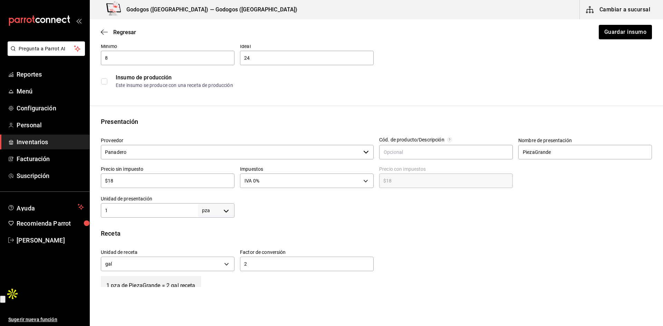
scroll to position [104, 0]
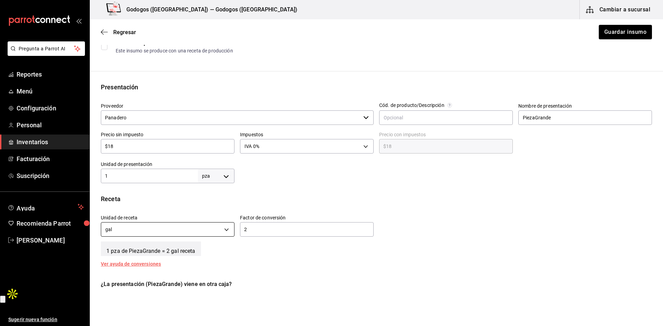
click at [224, 232] on body "Pregunta a Parrot AI Reportes Menú Configuración Personal Inventarios Facturaci…" at bounding box center [331, 151] width 663 height 303
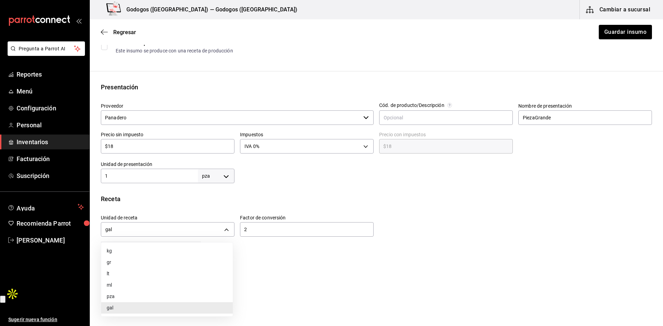
click at [121, 299] on li "pza" at bounding box center [167, 296] width 132 height 11
type input "UNIT"
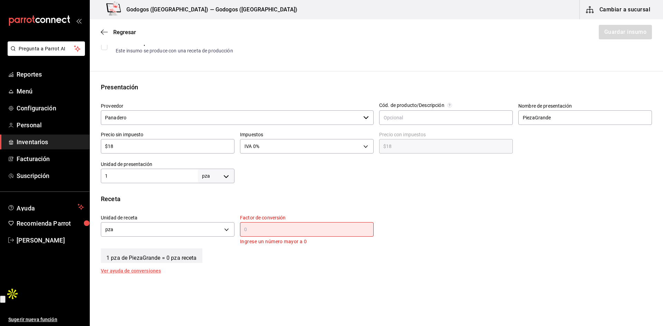
click at [252, 232] on input "text" at bounding box center [307, 229] width 134 height 8
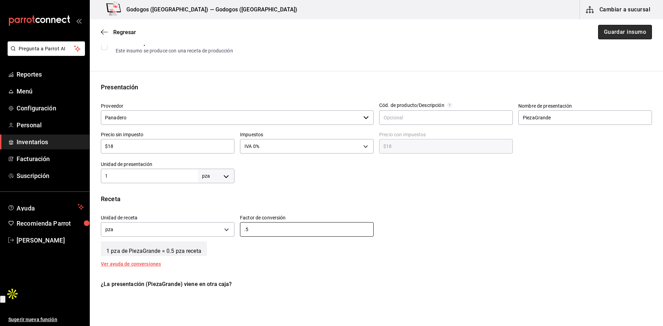
type input "0.5"
click at [625, 31] on button "Guardar insumo" at bounding box center [625, 32] width 54 height 15
